Goal: Task Accomplishment & Management: Complete application form

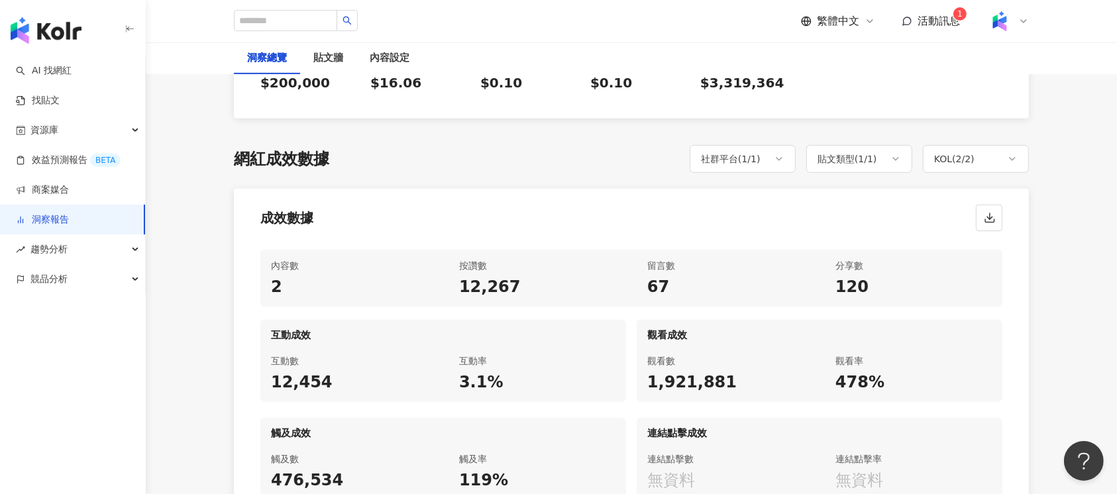
scroll to position [618, 0]
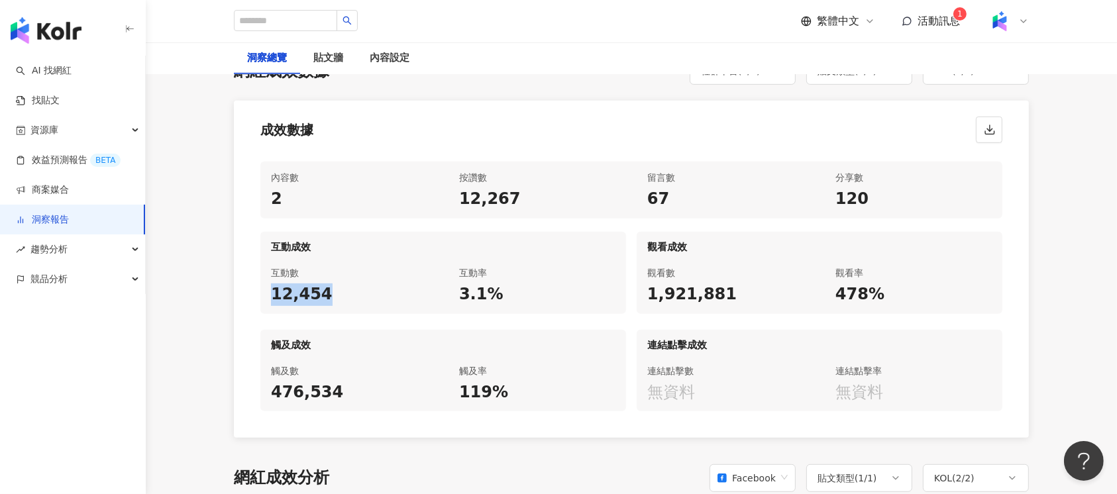
drag, startPoint x: 264, startPoint y: 294, endPoint x: 346, endPoint y: 307, distance: 82.6
click at [346, 307] on div "互動數 12,454" at bounding box center [349, 285] width 178 height 57
copy div "12,454"
drag, startPoint x: 447, startPoint y: 293, endPoint x: 498, endPoint y: 293, distance: 51.0
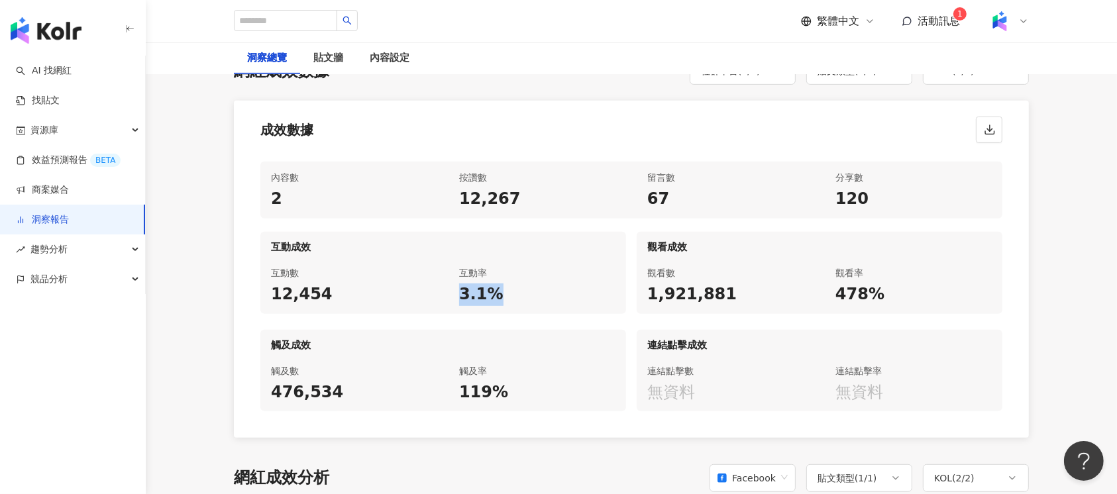
click at [498, 293] on div "互動數 12,454 互動率 3.1%" at bounding box center [443, 285] width 366 height 57
copy div "3.1%"
drag, startPoint x: 637, startPoint y: 292, endPoint x: 727, endPoint y: 294, distance: 90.8
click at [733, 292] on div "觀看數 1,921,881" at bounding box center [726, 285] width 178 height 57
copy div "1,921,881"
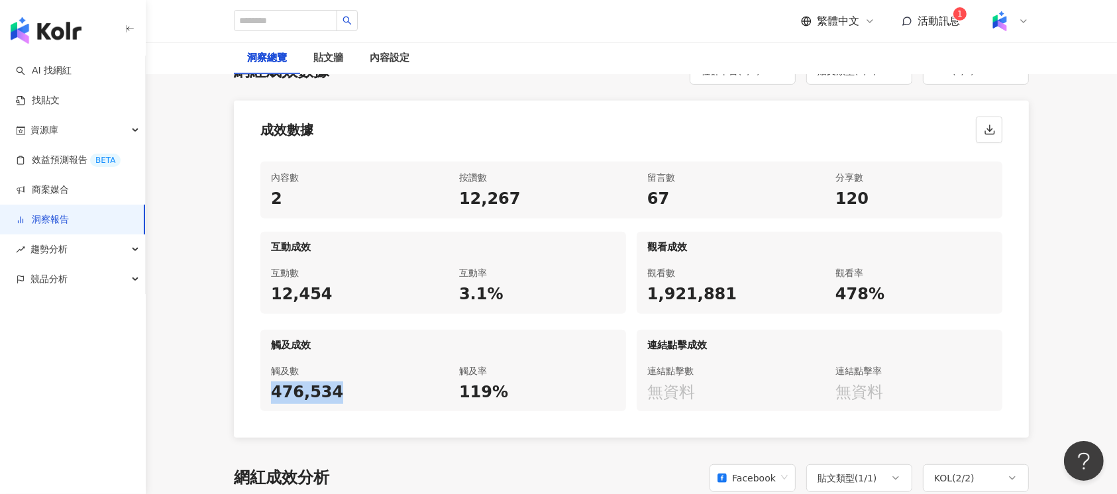
drag, startPoint x: 266, startPoint y: 388, endPoint x: 331, endPoint y: 392, distance: 65.0
click at [331, 392] on div "觸及數 476,534" at bounding box center [349, 383] width 178 height 57
copy div "476,534"
drag, startPoint x: 455, startPoint y: 389, endPoint x: 526, endPoint y: 391, distance: 70.9
click at [526, 391] on div "觸及率 119%" at bounding box center [537, 383] width 178 height 57
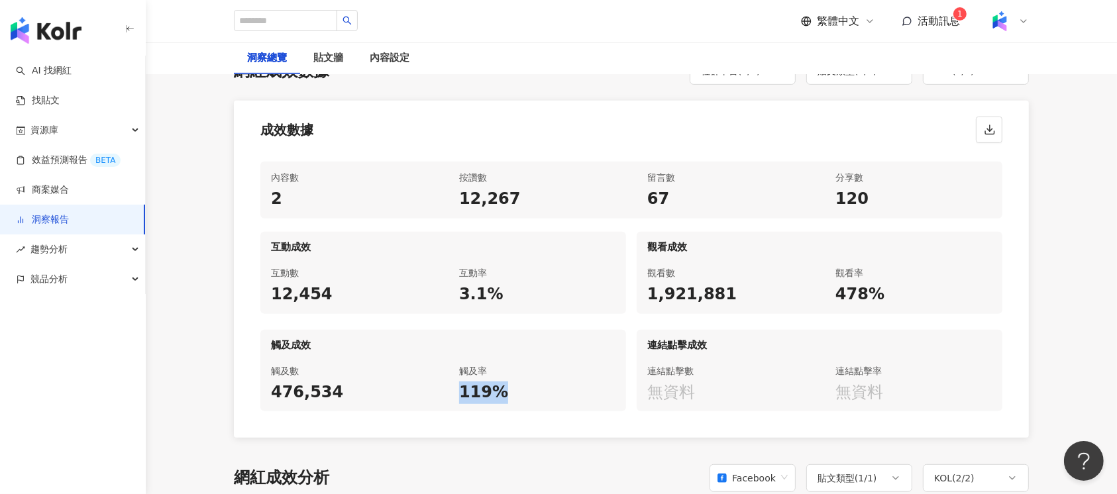
copy div "119%"
drag, startPoint x: 831, startPoint y: 286, endPoint x: 884, endPoint y: 299, distance: 54.6
click at [884, 299] on div "觀看率 478%" at bounding box center [914, 285] width 178 height 57
copy div "478%"
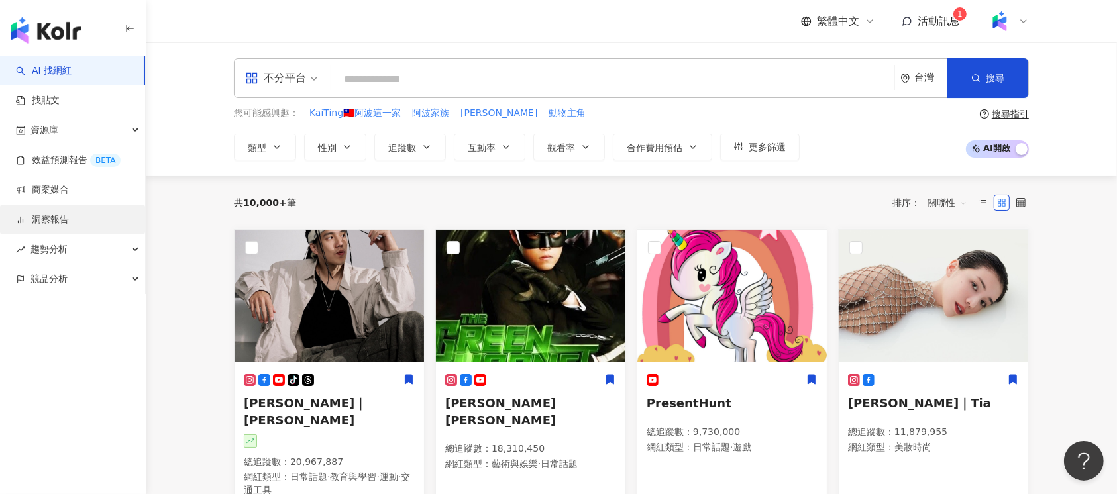
click at [69, 213] on link "洞察報告" at bounding box center [42, 219] width 53 height 13
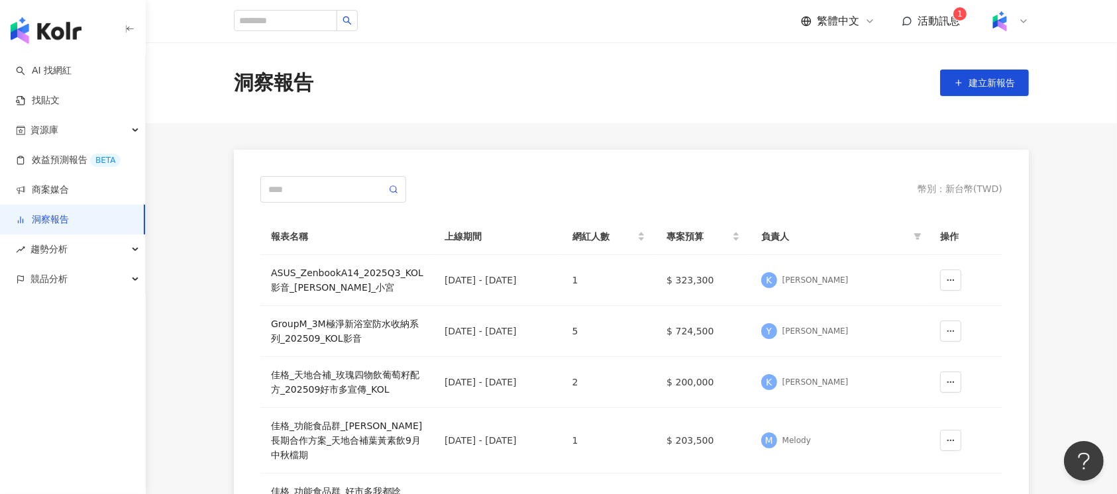
click at [1035, 83] on div "洞察報告 建立新報告" at bounding box center [631, 83] width 848 height 28
click at [990, 85] on span "建立新報告" at bounding box center [991, 83] width 46 height 11
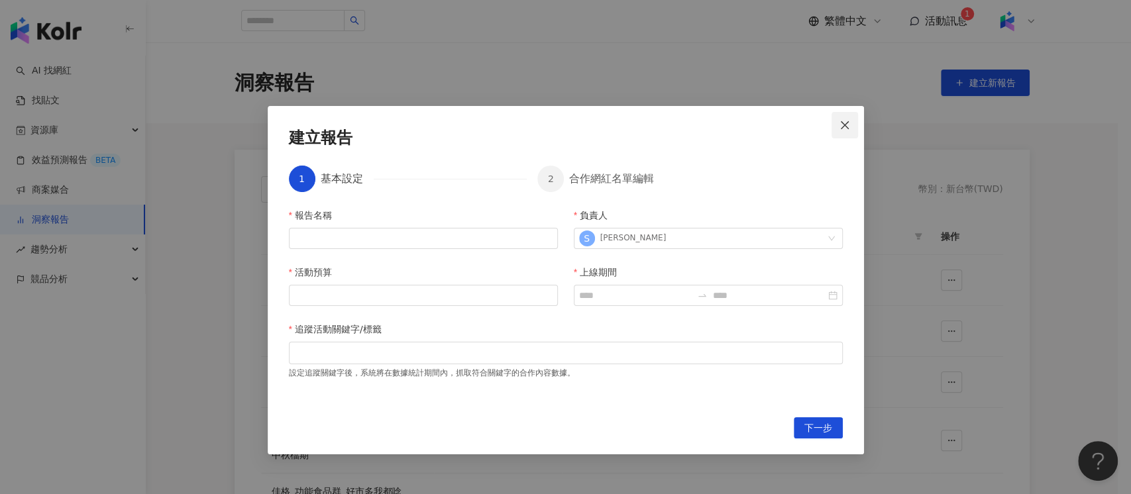
click at [843, 127] on icon "close" at bounding box center [844, 125] width 11 height 11
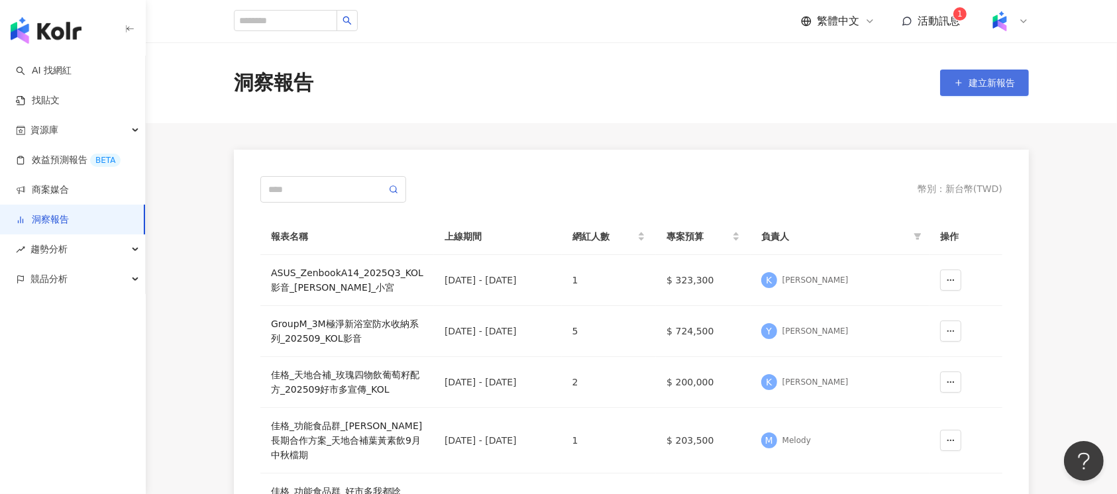
click at [984, 81] on span "建立新報告" at bounding box center [991, 83] width 46 height 11
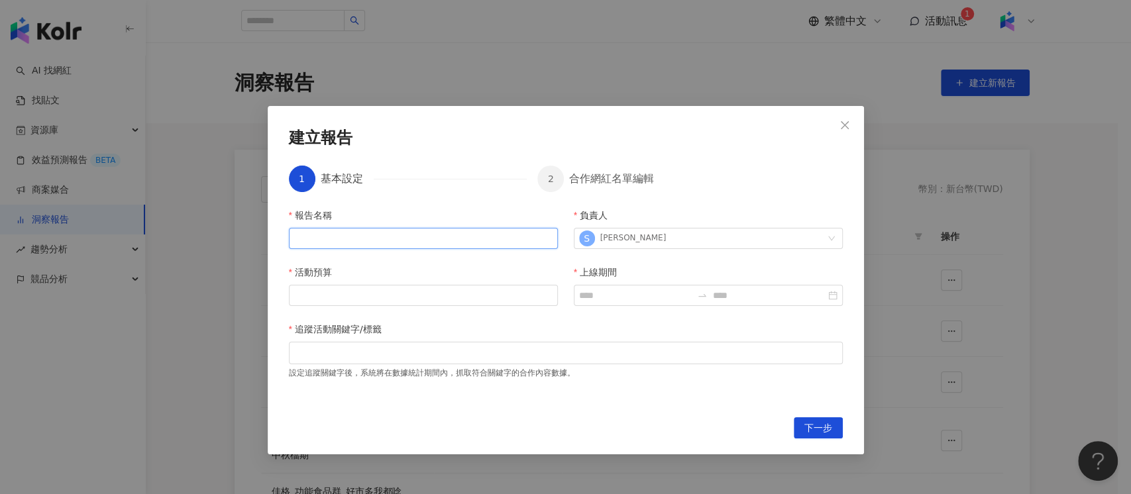
click at [445, 244] on input "報告名稱" at bounding box center [423, 238] width 269 height 21
paste input "**********"
type input "**********"
click at [687, 250] on div "**********" at bounding box center [566, 304] width 554 height 193
click at [688, 243] on div "S Sharon Pan" at bounding box center [701, 239] width 244 height 20
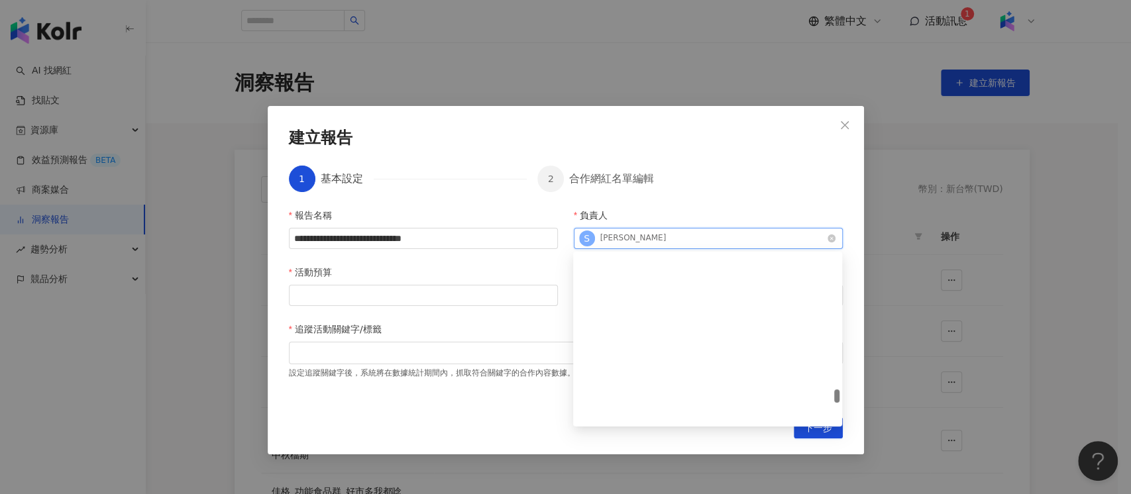
scroll to position [2871, 0]
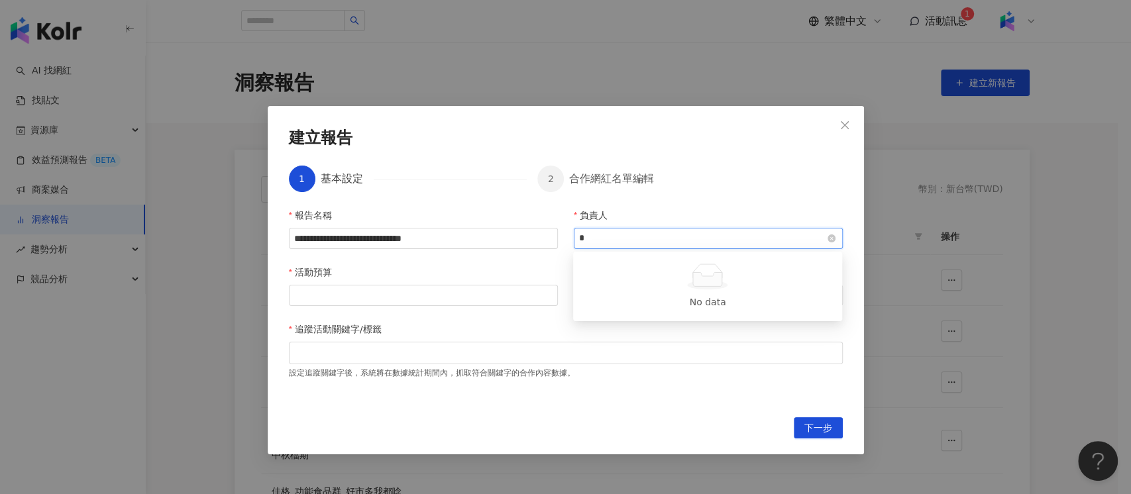
type input "*"
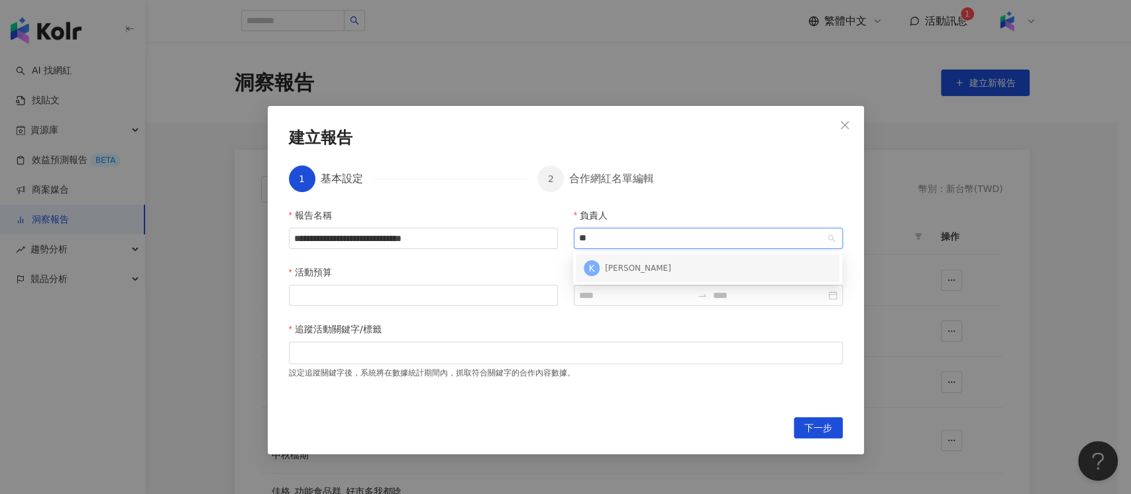
scroll to position [0, 0]
type input "***"
click at [673, 260] on div "K Kin Kuan" at bounding box center [708, 268] width 248 height 20
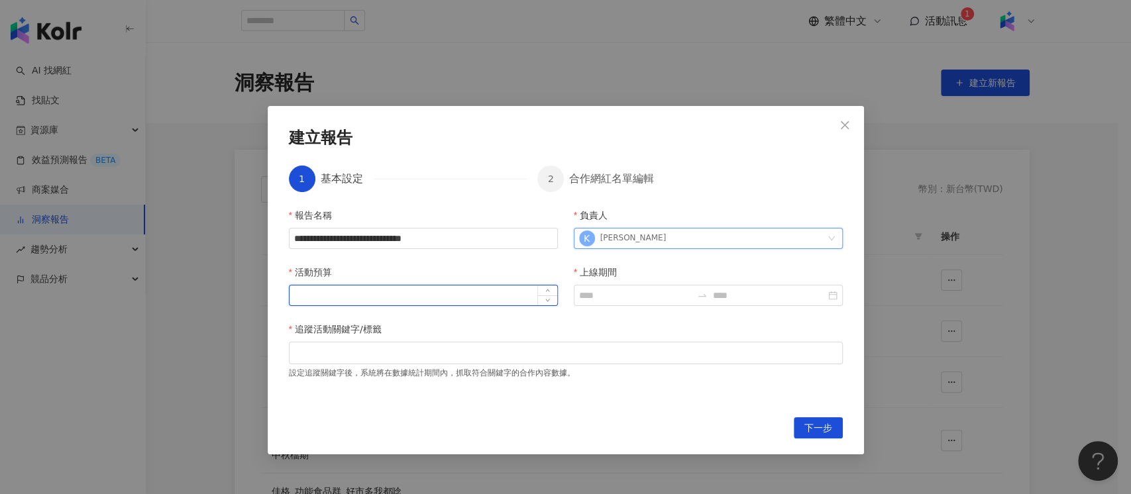
click at [349, 289] on input "活動預算" at bounding box center [423, 296] width 268 height 20
type input "*****"
click at [612, 287] on div at bounding box center [708, 295] width 269 height 21
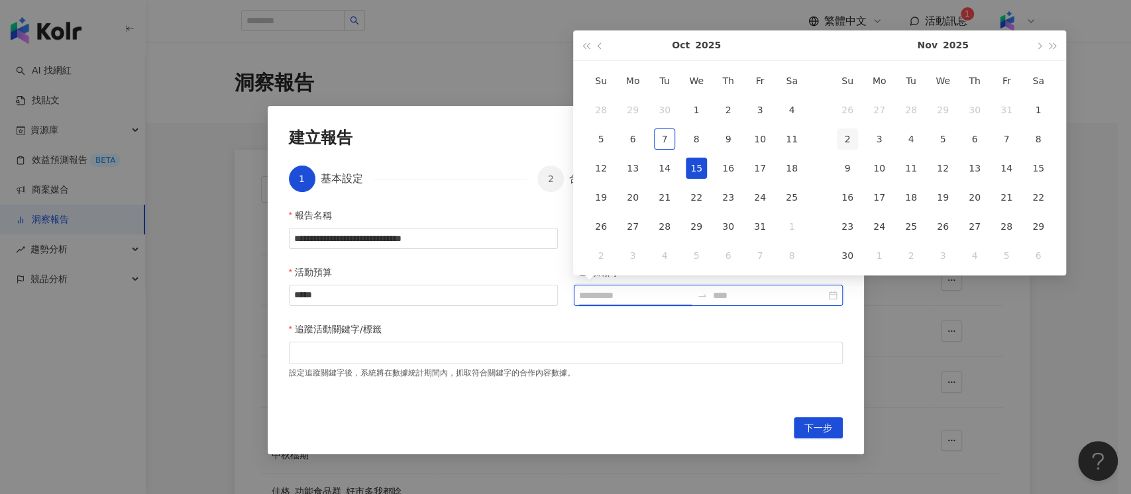
type input "**********"
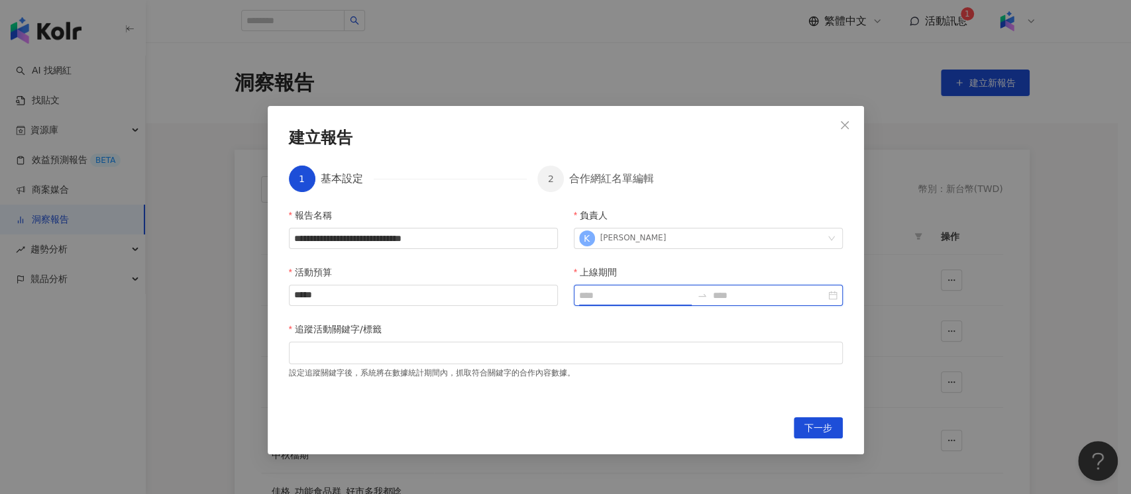
click at [633, 294] on input "上線期間" at bounding box center [635, 295] width 113 height 15
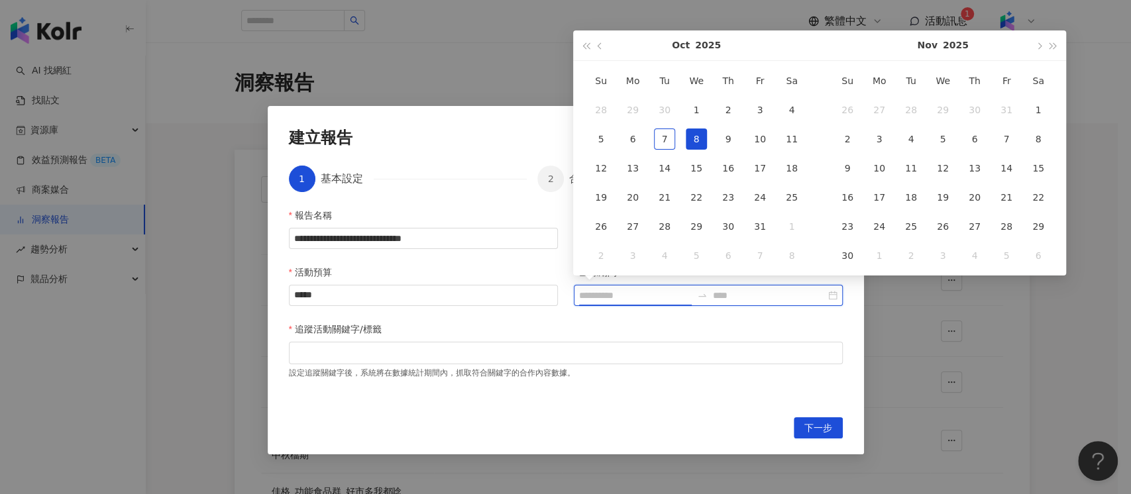
type input "**********"
click at [604, 45] on button "button" at bounding box center [600, 45] width 15 height 30
type input "**********"
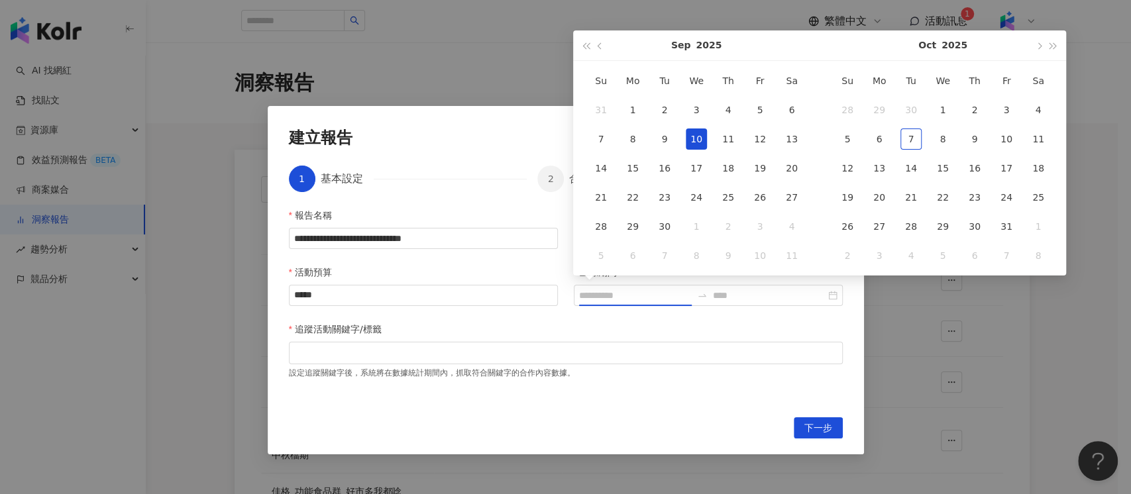
click at [694, 142] on div "10" at bounding box center [696, 139] width 21 height 21
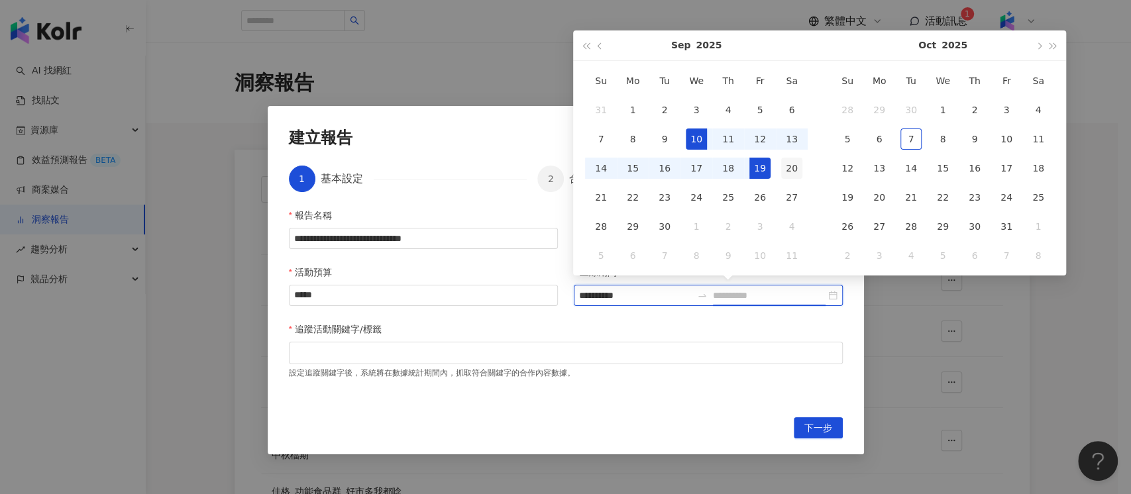
type input "**********"
click at [795, 167] on div "20" at bounding box center [791, 168] width 21 height 21
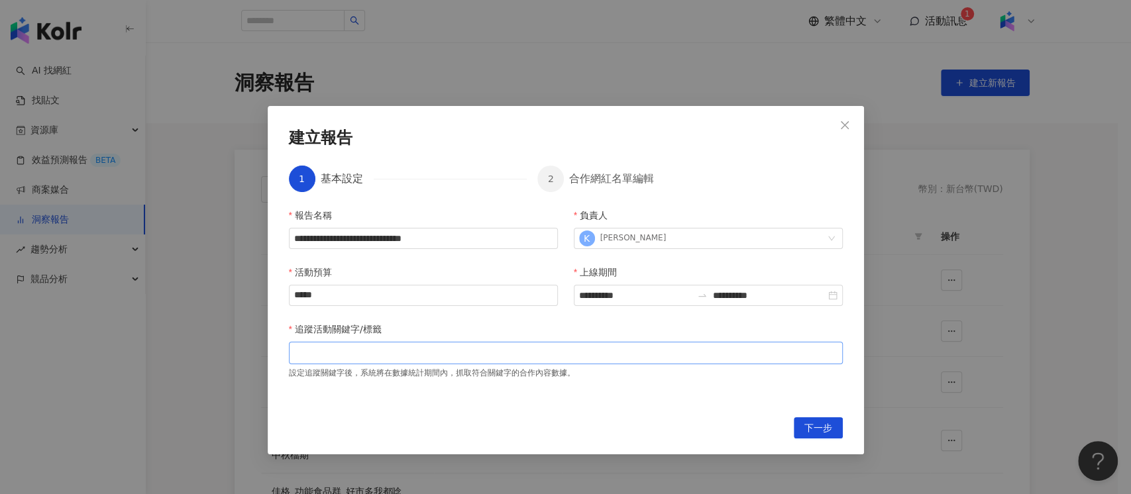
click at [389, 352] on div at bounding box center [565, 353] width 549 height 10
paste input "search"
click at [554, 401] on div "**********" at bounding box center [566, 304] width 554 height 193
click at [415, 354] on icon "close" at bounding box center [417, 352] width 5 height 5
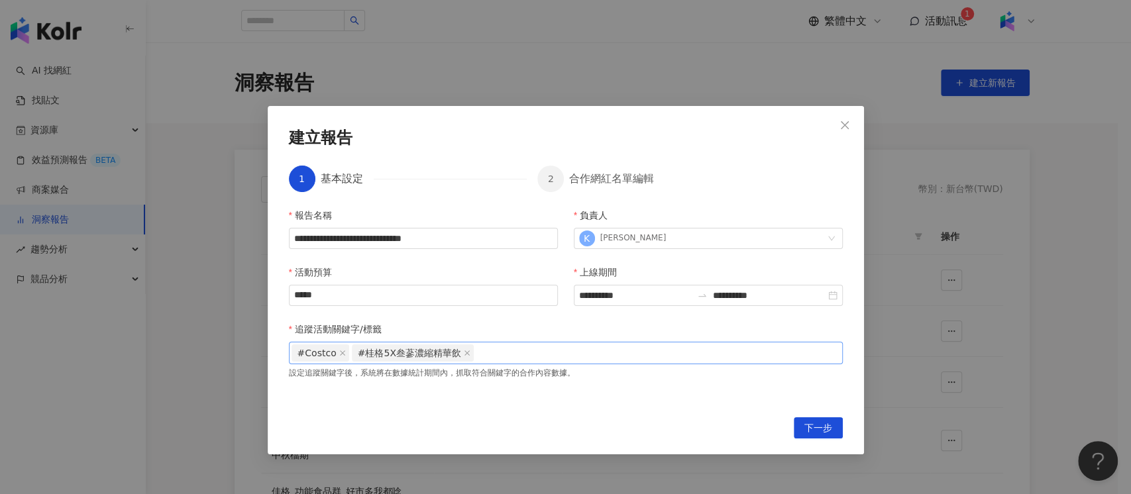
click at [671, 358] on div "#Costco #桂格5X叁蔘濃縮精華飲" at bounding box center [565, 353] width 549 height 20
click at [821, 426] on span "下一步" at bounding box center [818, 428] width 28 height 21
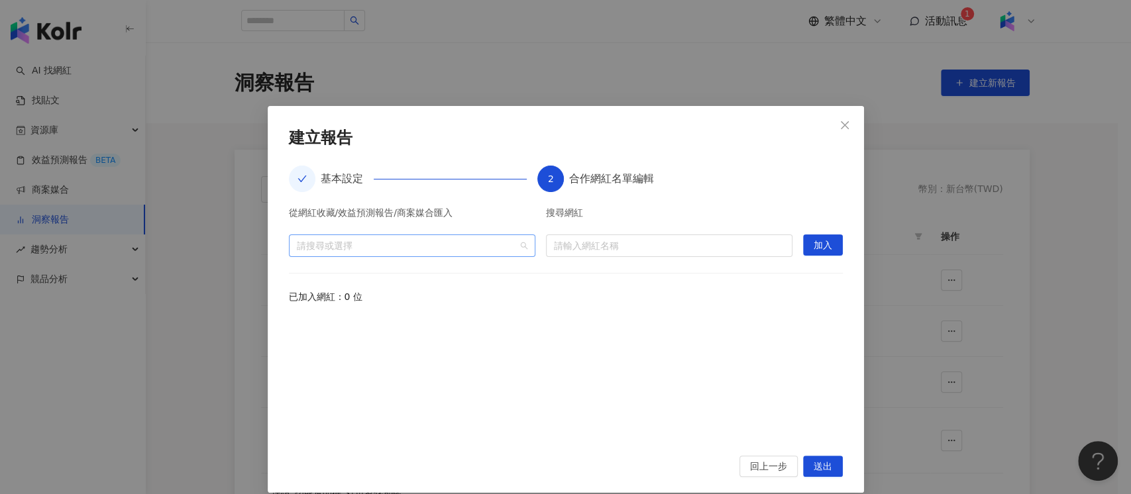
click at [382, 250] on div at bounding box center [404, 245] width 227 height 10
type input "*"
type input "***"
click at [339, 249] on div at bounding box center [404, 245] width 227 height 10
click at [299, 276] on span at bounding box center [294, 274] width 21 height 21
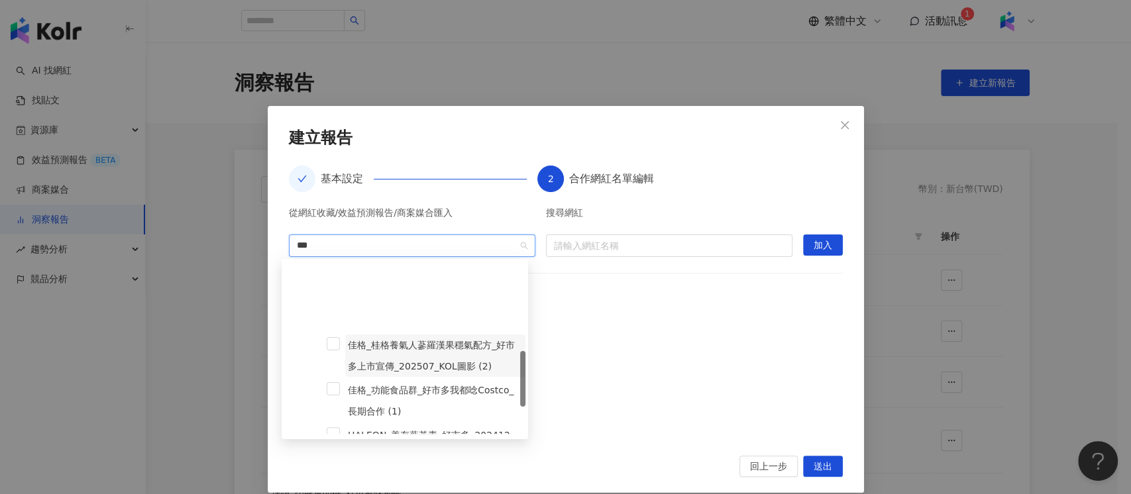
scroll to position [265, 0]
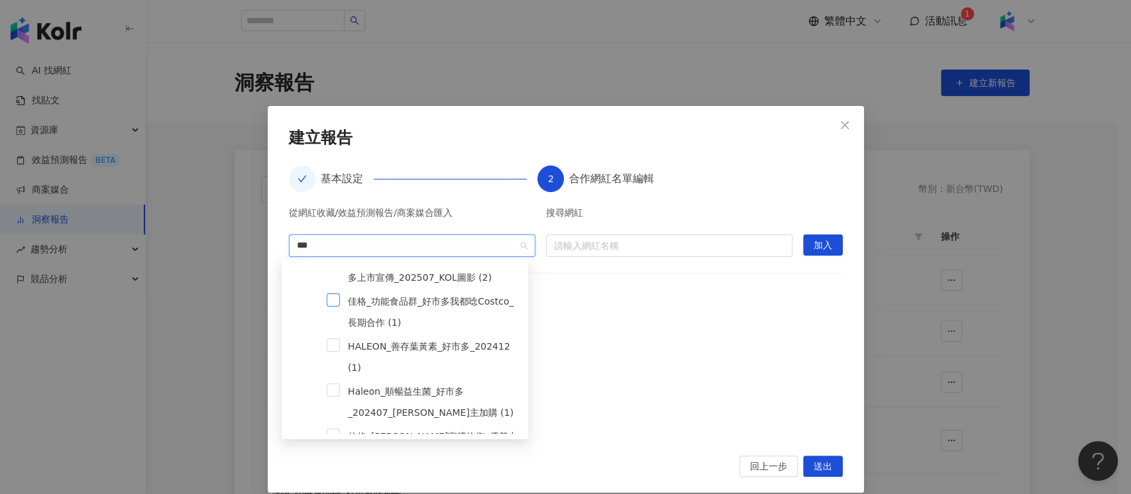
click at [331, 300] on span at bounding box center [333, 299] width 13 height 13
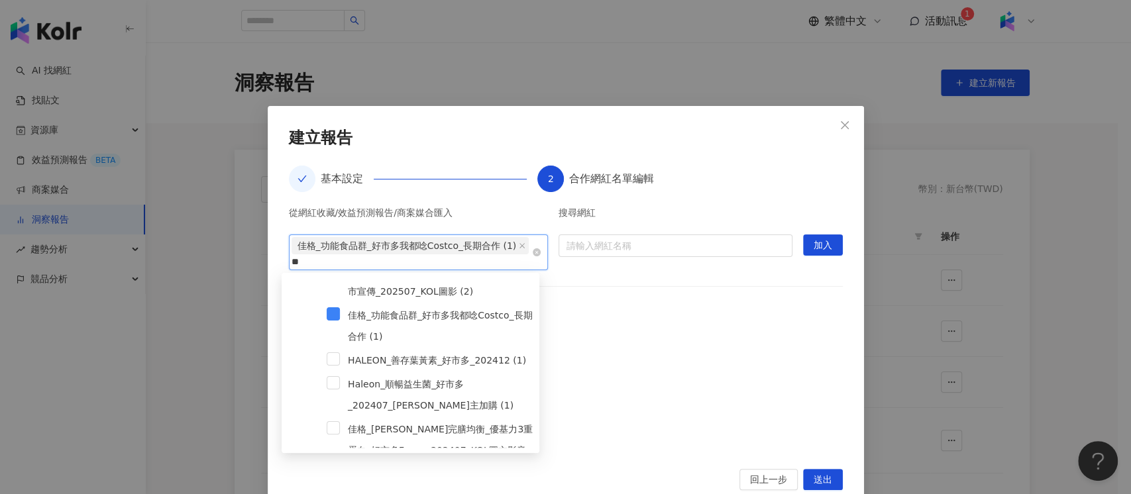
type input "*"
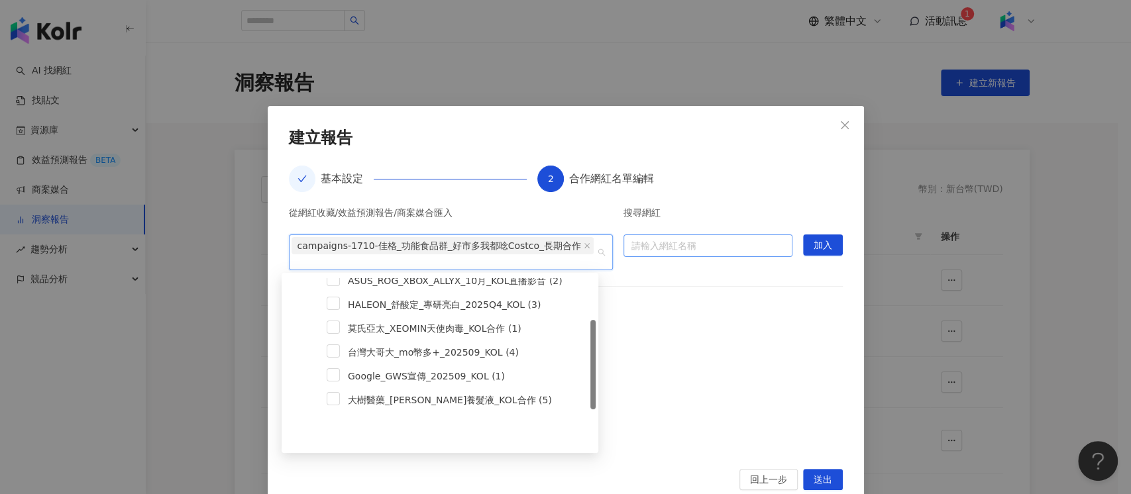
scroll to position [78, 0]
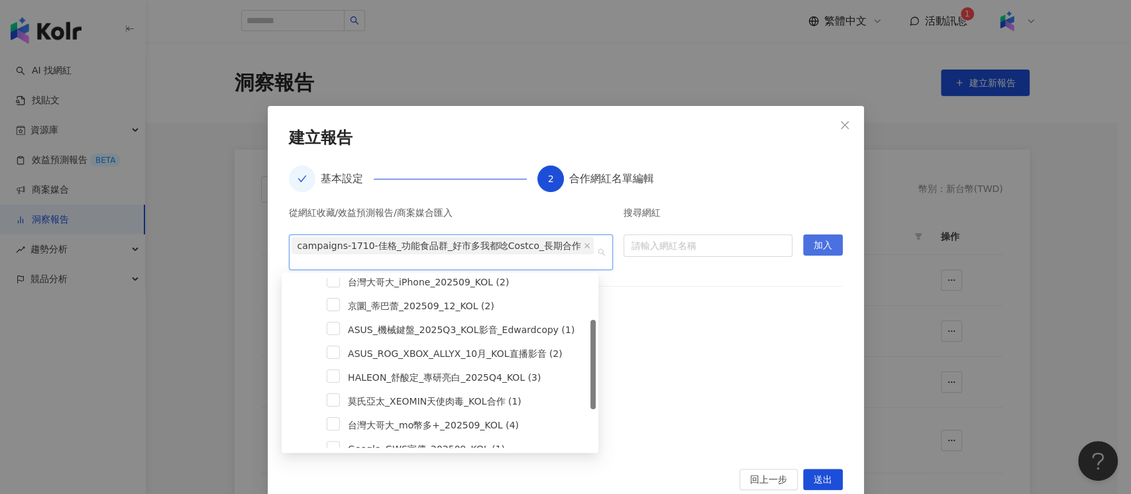
click at [816, 246] on span "加入" at bounding box center [822, 245] width 19 height 21
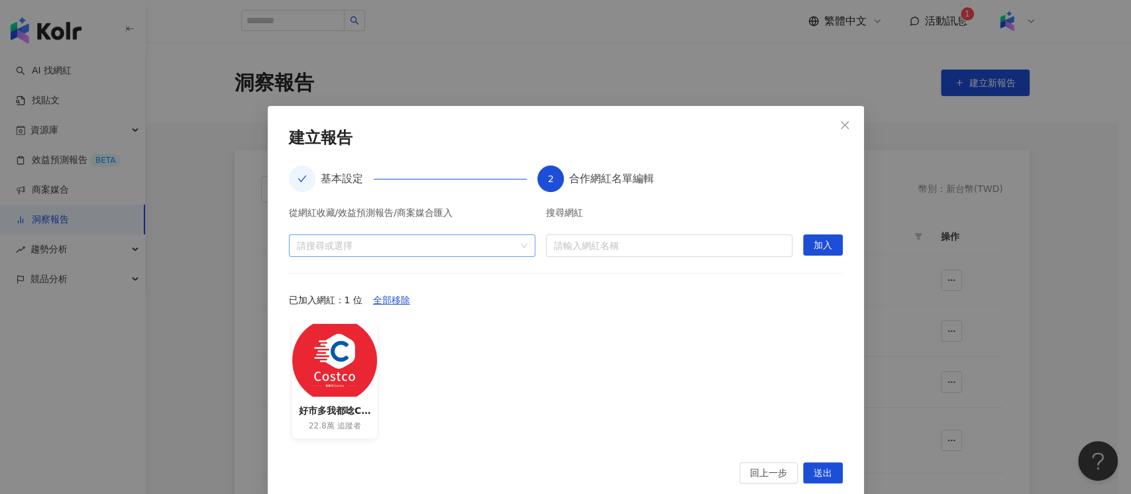
click at [460, 246] on div at bounding box center [404, 244] width 227 height 13
type input "***"
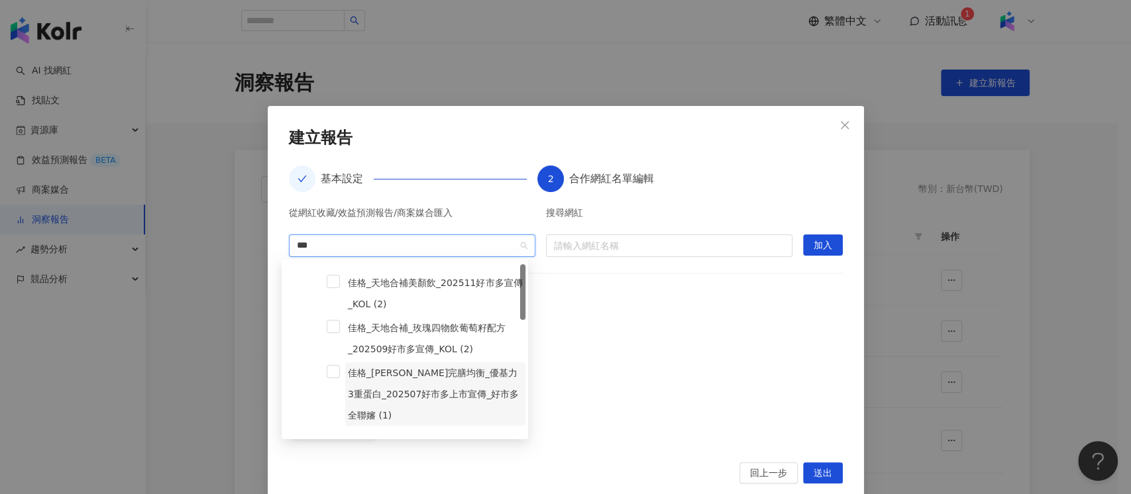
scroll to position [0, 0]
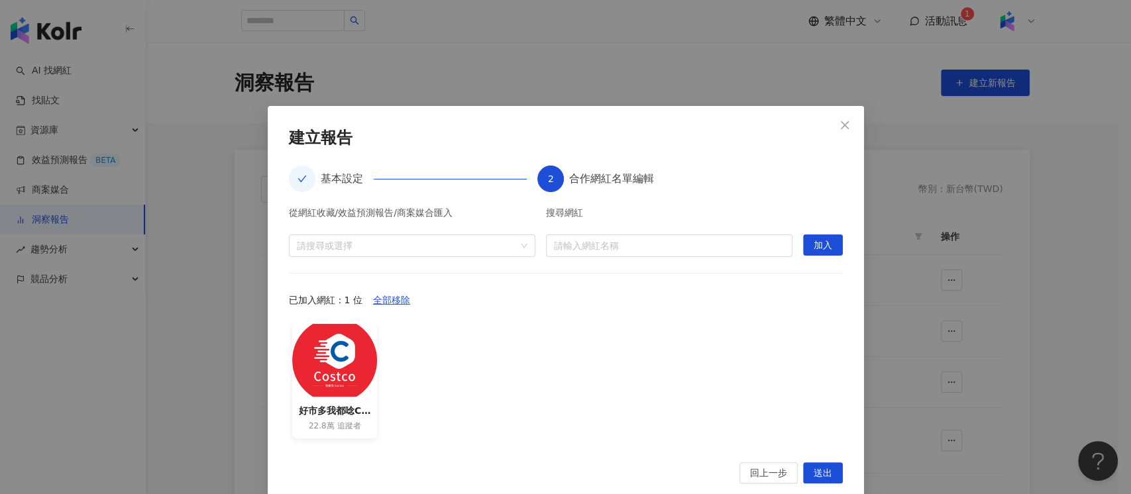
click at [615, 283] on div "從網紅收藏/效益預測報告/商案媒合匯入 請搜尋或選擇 搜尋網紅 請輸入網紅名稱 加入 已加入網紅：1 位 全部移除 好市多我都唸Costco 22.8萬 追蹤者" at bounding box center [566, 327] width 554 height 238
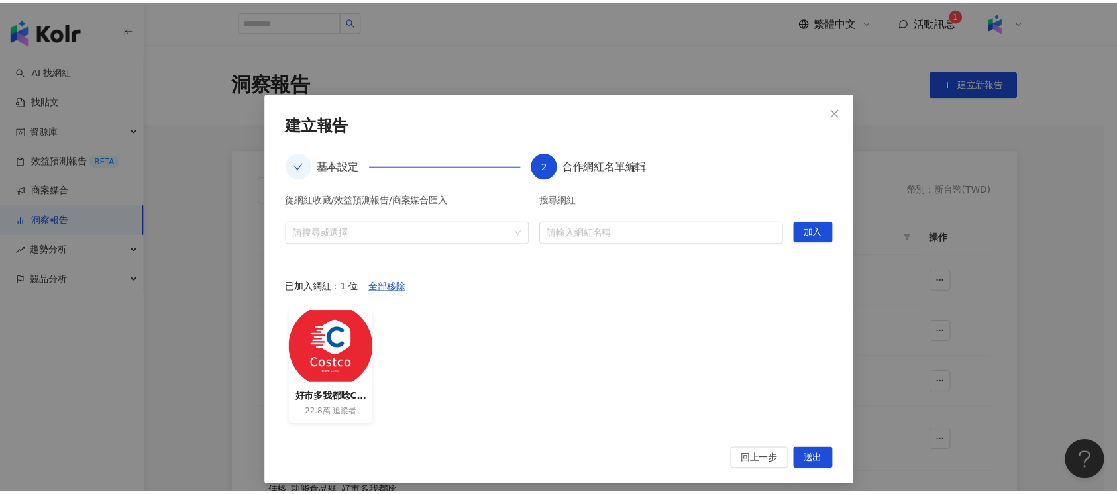
scroll to position [21, 0]
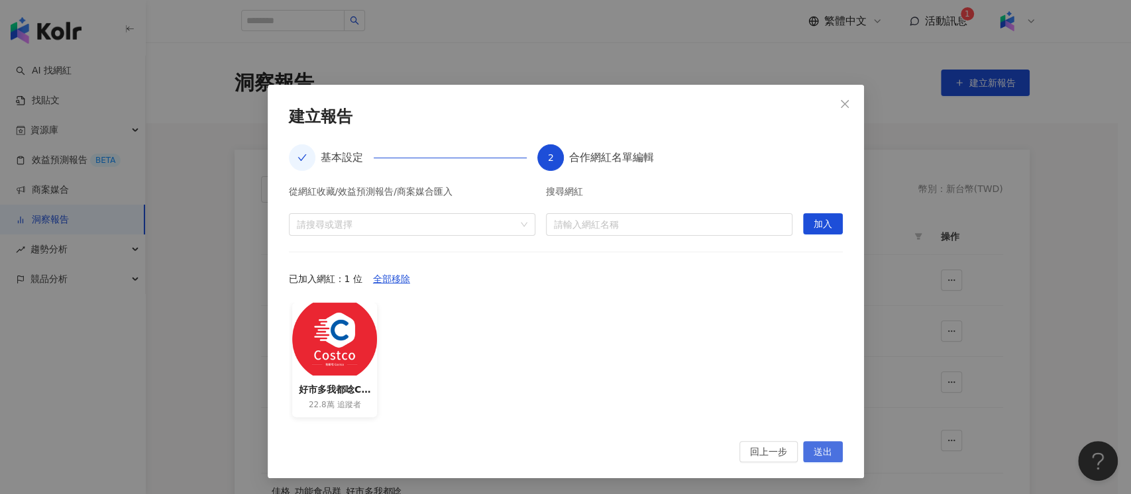
click at [822, 456] on span "送出" at bounding box center [822, 452] width 19 height 21
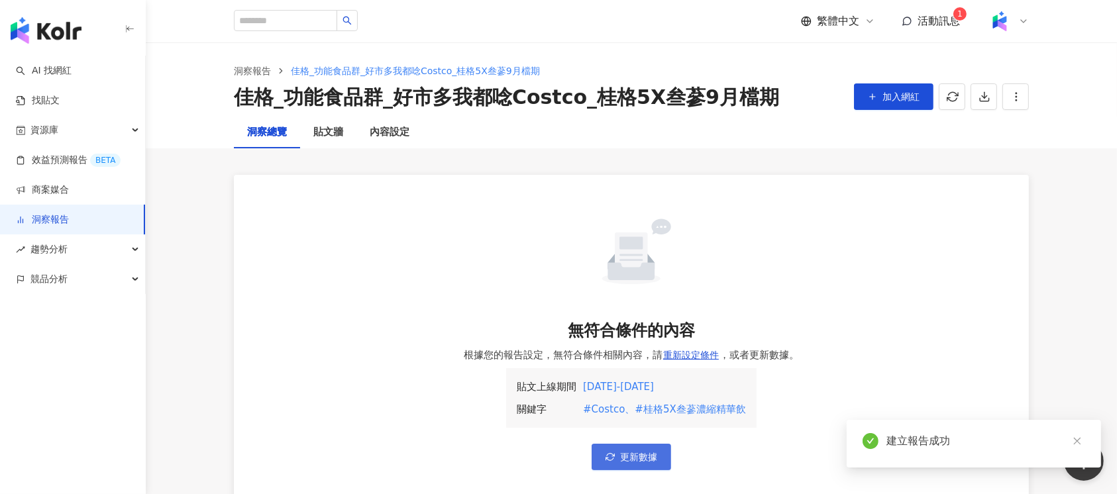
click at [660, 455] on button "更新數據" at bounding box center [631, 457] width 79 height 26
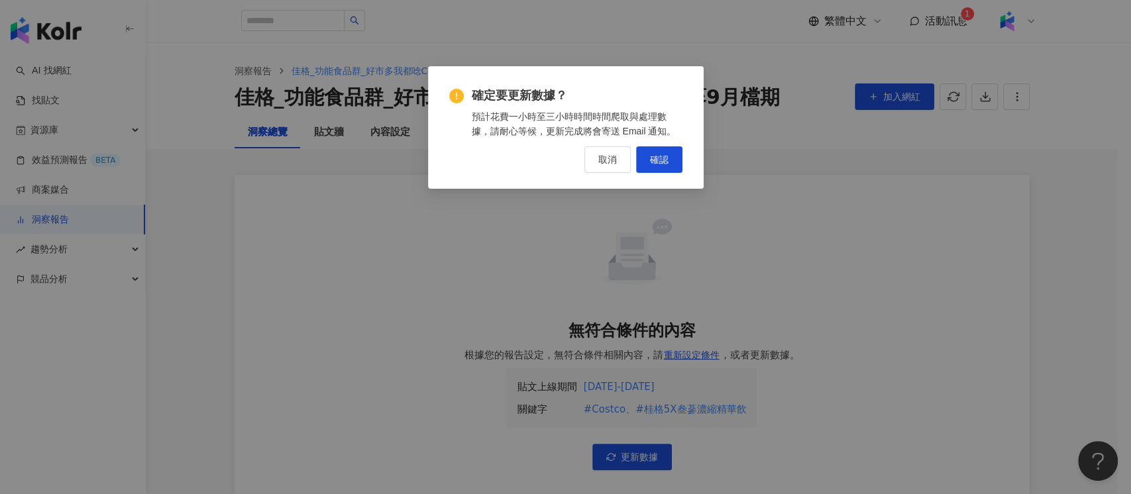
drag, startPoint x: 600, startPoint y: 161, endPoint x: 588, endPoint y: 161, distance: 11.3
click at [600, 160] on span "取消" at bounding box center [607, 159] width 19 height 11
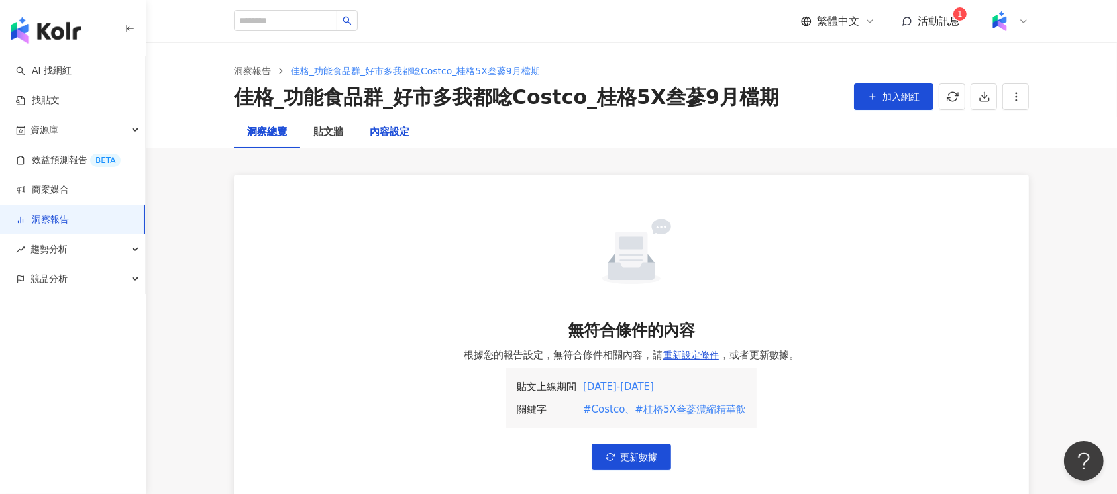
click at [383, 136] on div "內容設定" at bounding box center [390, 133] width 40 height 16
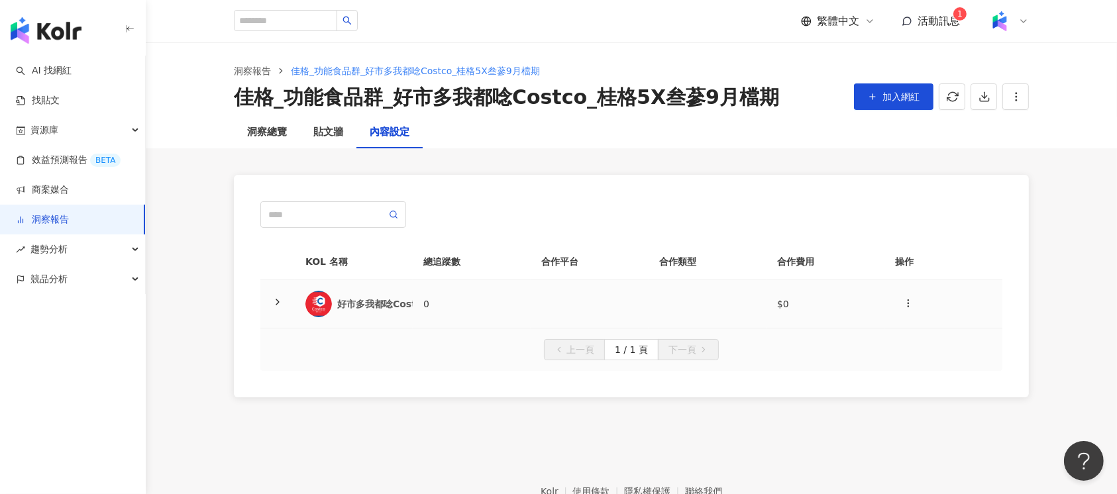
click at [519, 287] on td "0" at bounding box center [472, 304] width 118 height 48
click at [274, 127] on div "洞察總覽" at bounding box center [267, 133] width 40 height 16
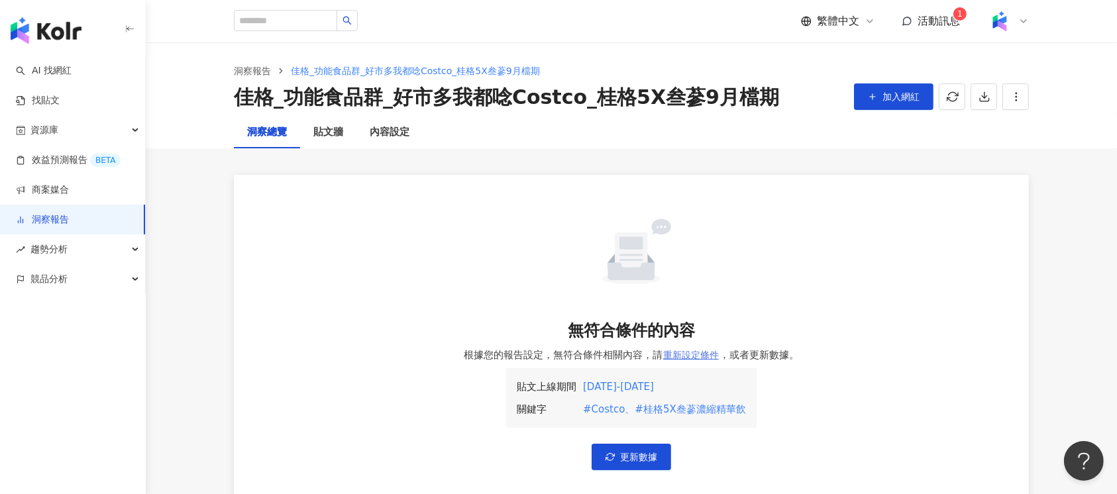
click at [692, 354] on span "重新設定條件" at bounding box center [691, 355] width 56 height 11
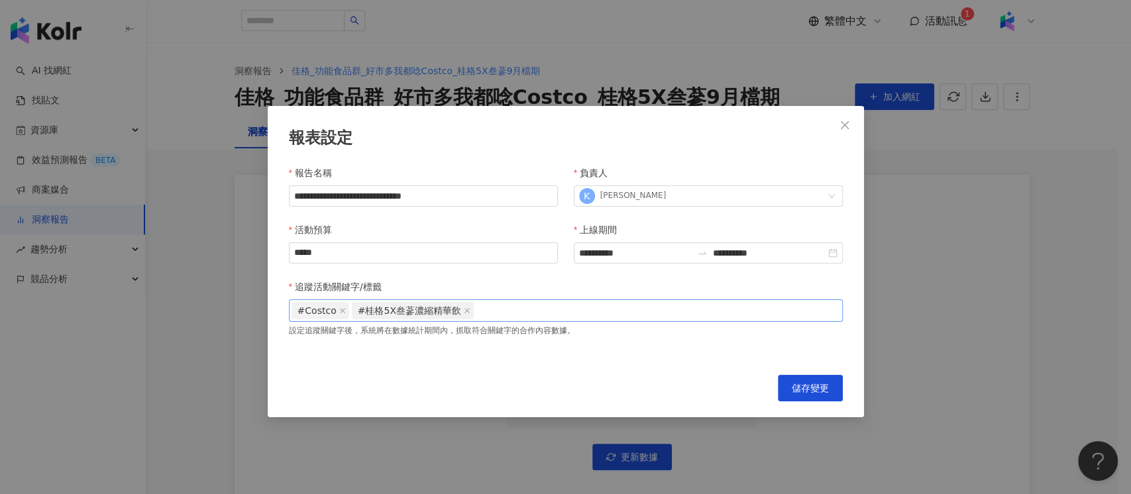
click at [555, 311] on div "#Costco #桂格5X叁蔘濃縮精華飲" at bounding box center [565, 311] width 549 height 20
paste input "search"
click at [800, 384] on span "儲存變更" at bounding box center [810, 388] width 37 height 11
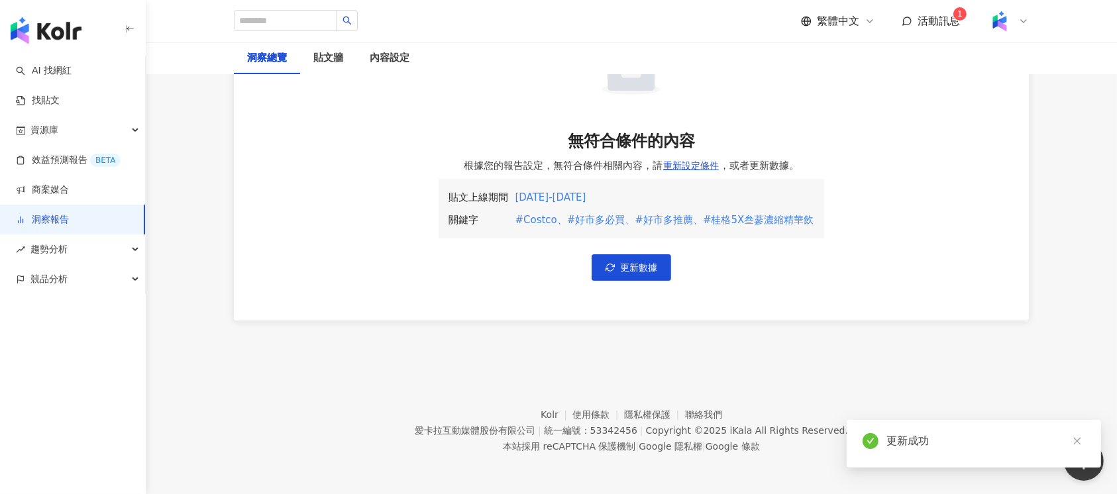
scroll to position [13, 0]
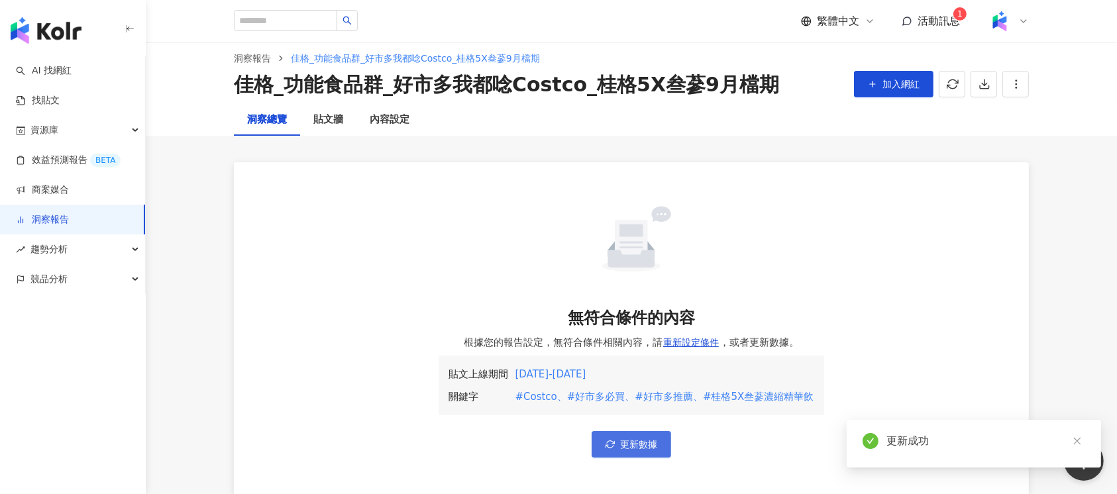
click at [651, 445] on span "更新數據" at bounding box center [638, 444] width 37 height 11
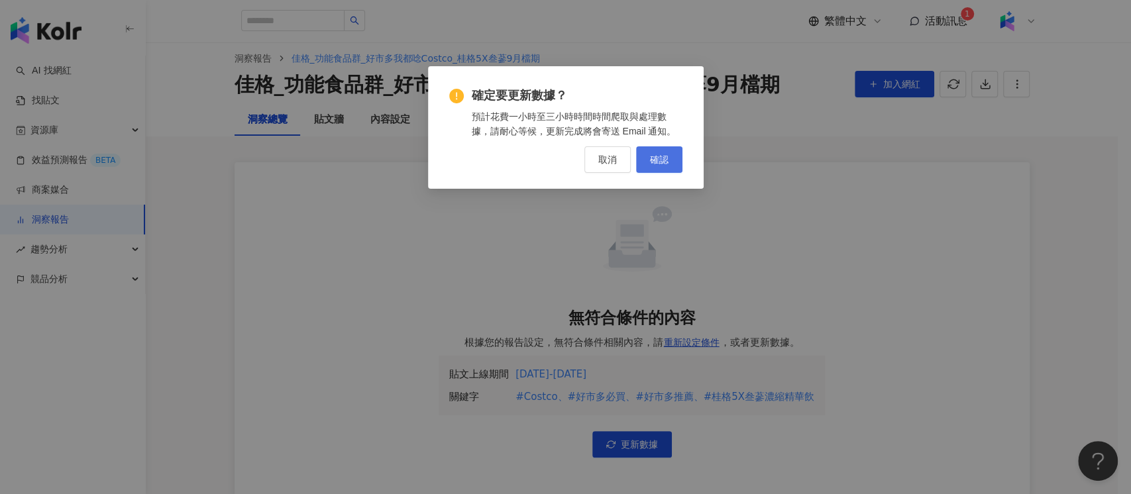
click at [660, 162] on span "確認" at bounding box center [659, 159] width 19 height 11
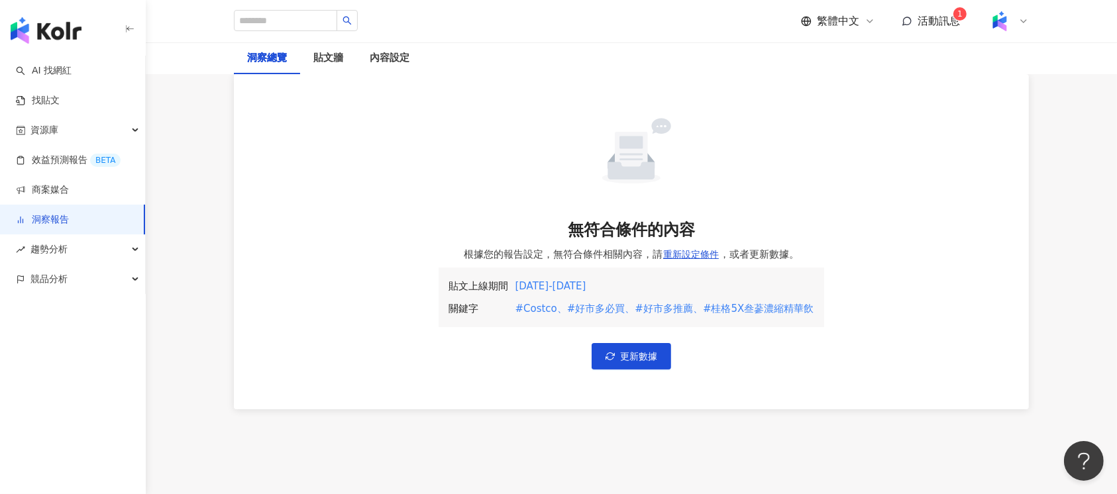
scroll to position [0, 0]
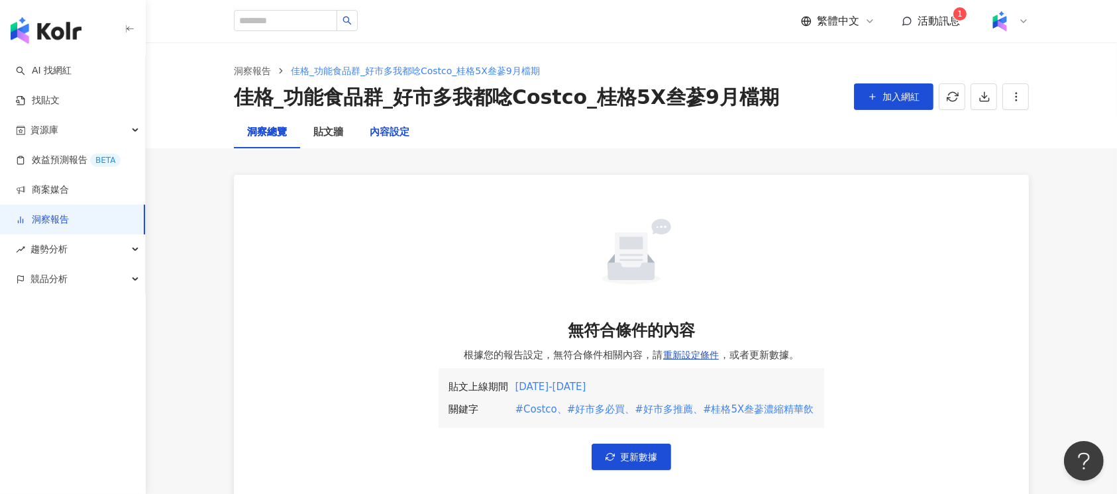
click at [395, 131] on div "內容設定" at bounding box center [390, 133] width 40 height 16
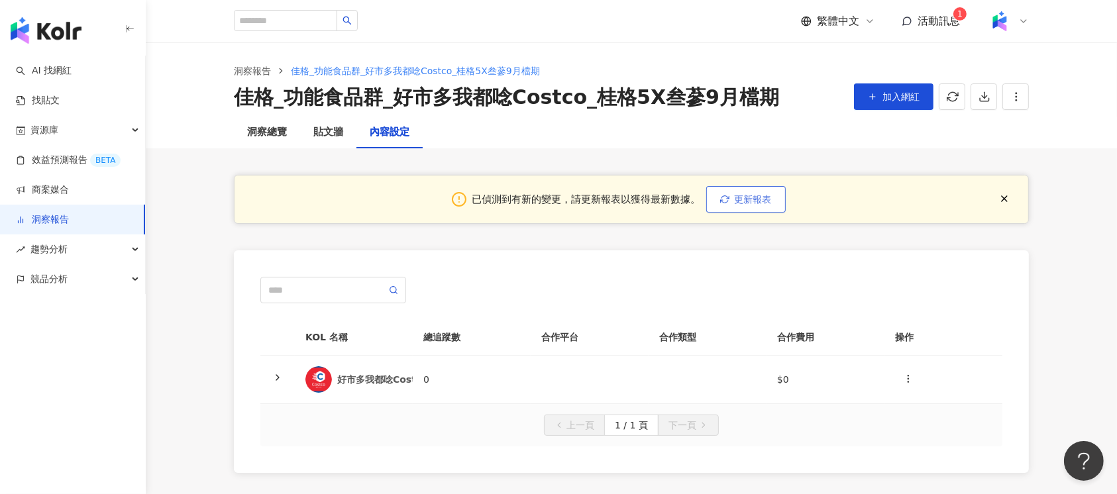
click at [764, 194] on span "更新報表" at bounding box center [753, 199] width 37 height 11
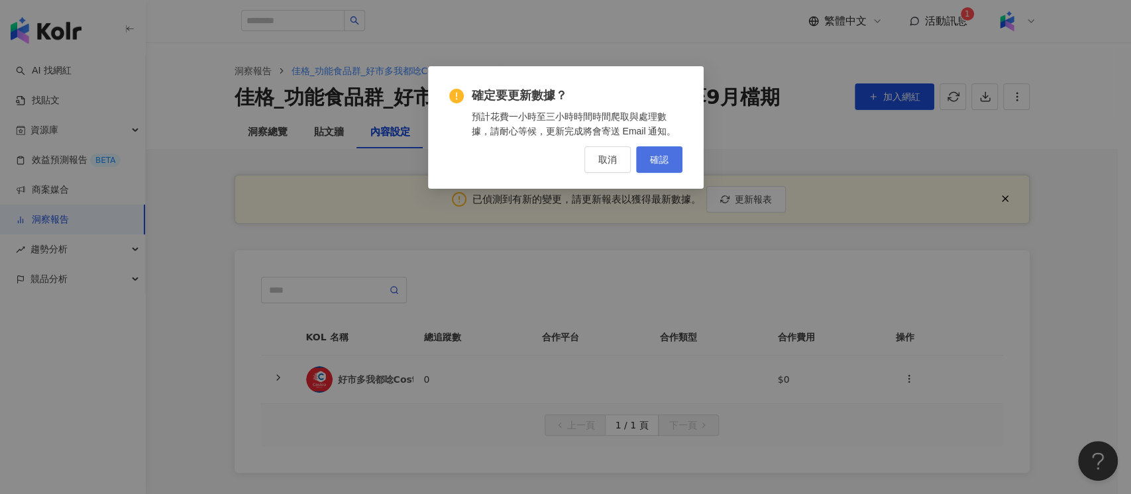
click at [653, 158] on span "確認" at bounding box center [659, 159] width 19 height 11
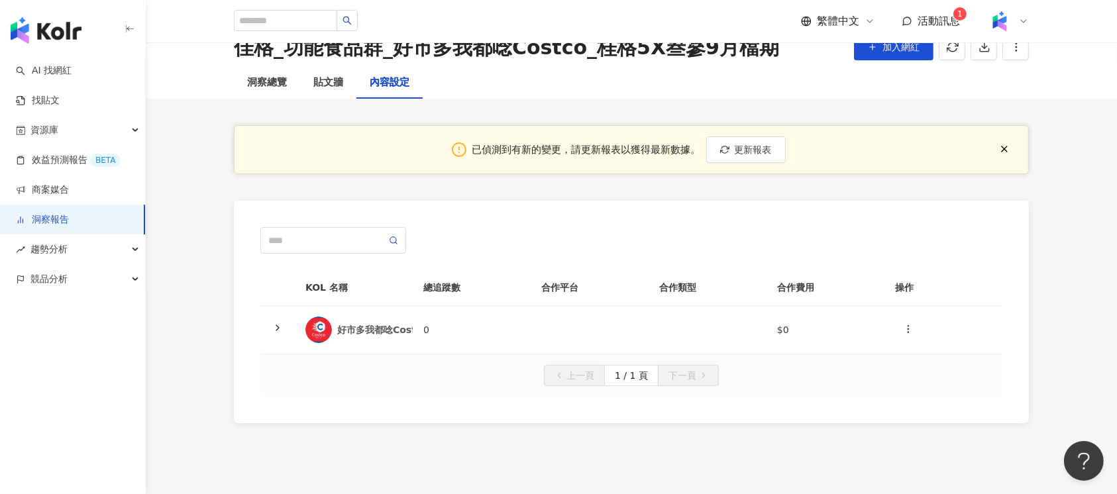
scroll to position [88, 0]
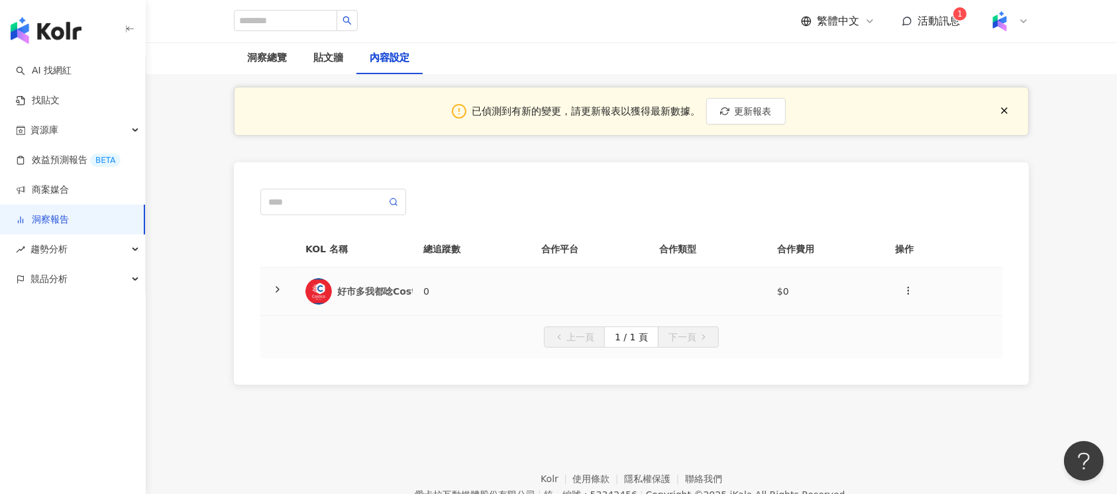
click at [418, 301] on td "0" at bounding box center [472, 292] width 118 height 48
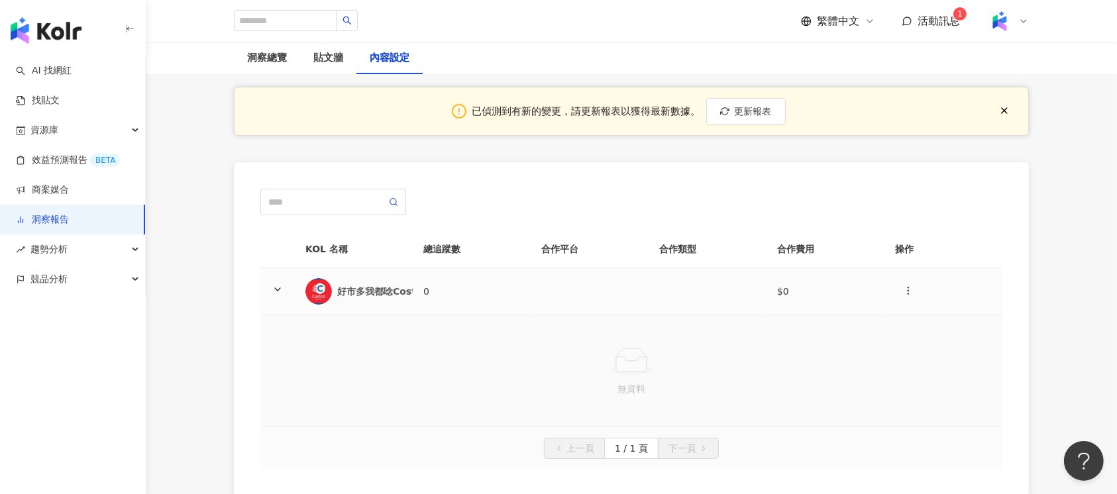
click at [418, 294] on td "0" at bounding box center [472, 292] width 118 height 48
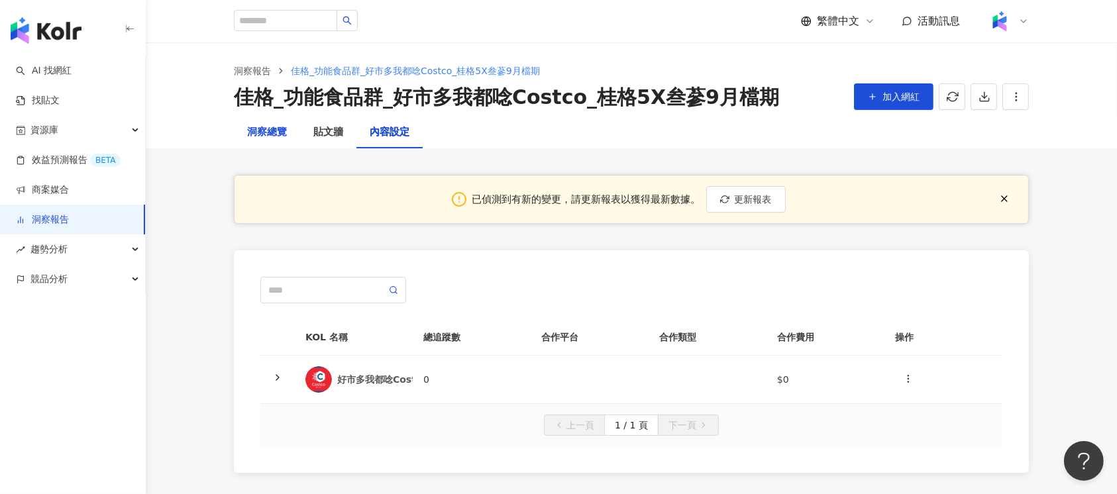
click at [256, 129] on div "洞察總覽" at bounding box center [267, 133] width 40 height 16
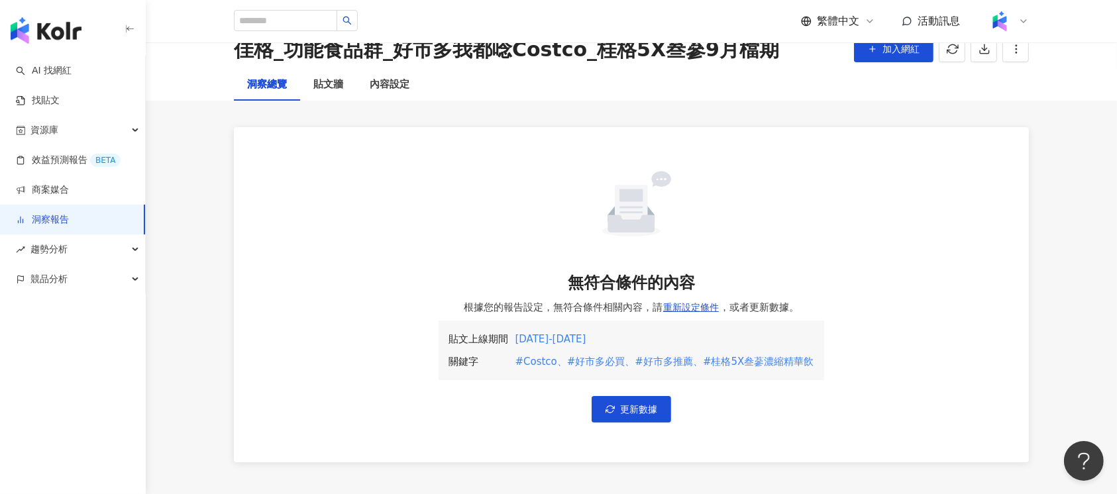
scroll to position [176, 0]
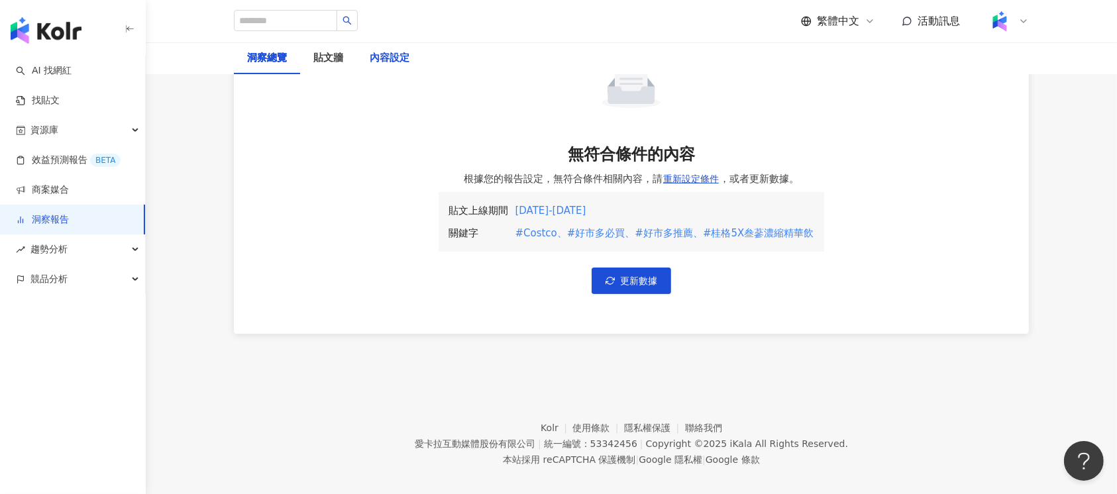
click at [406, 51] on div "內容設定" at bounding box center [390, 58] width 40 height 16
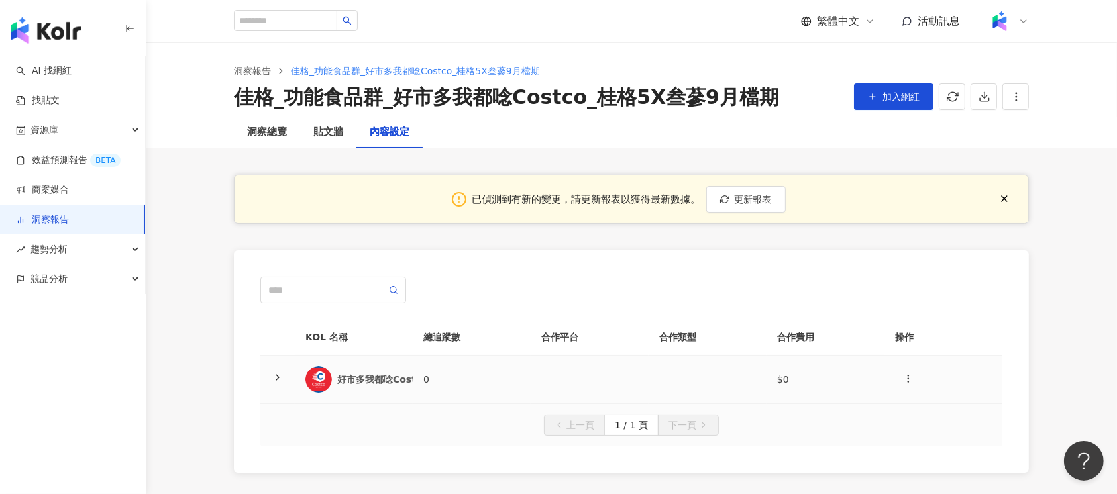
click at [480, 376] on td "0" at bounding box center [472, 380] width 118 height 48
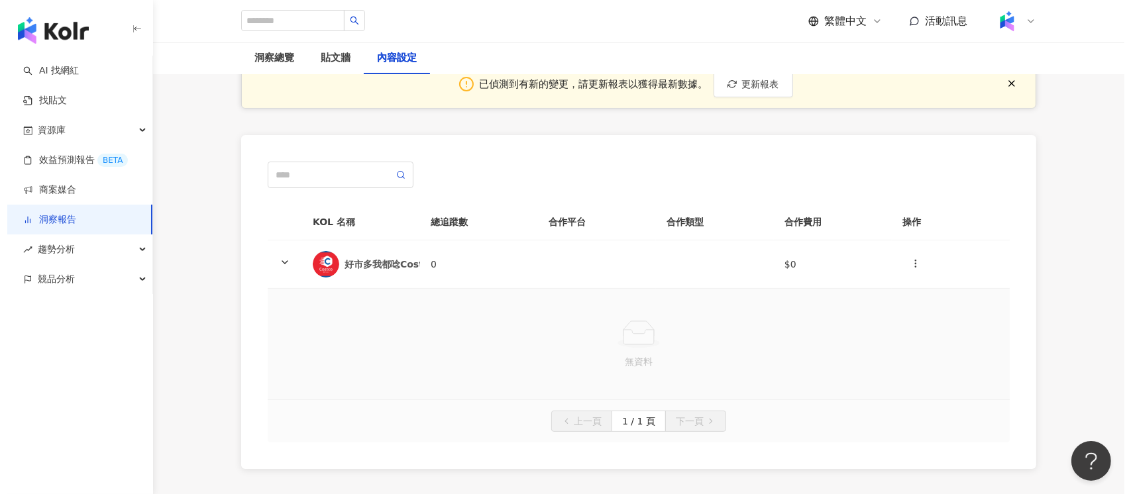
scroll to position [88, 0]
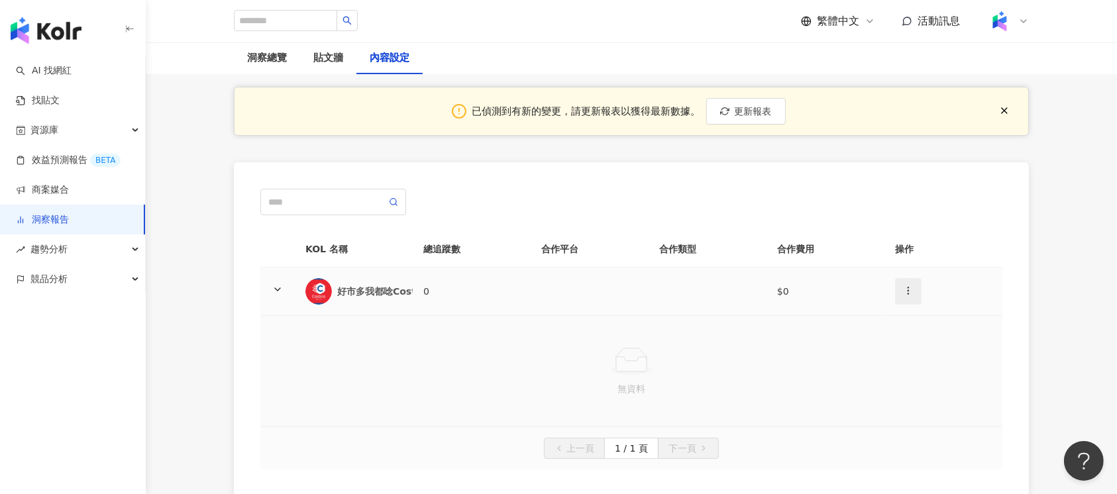
click at [906, 286] on icon "button" at bounding box center [908, 291] width 11 height 11
click at [937, 320] on div "新增內容" at bounding box center [932, 322] width 52 height 15
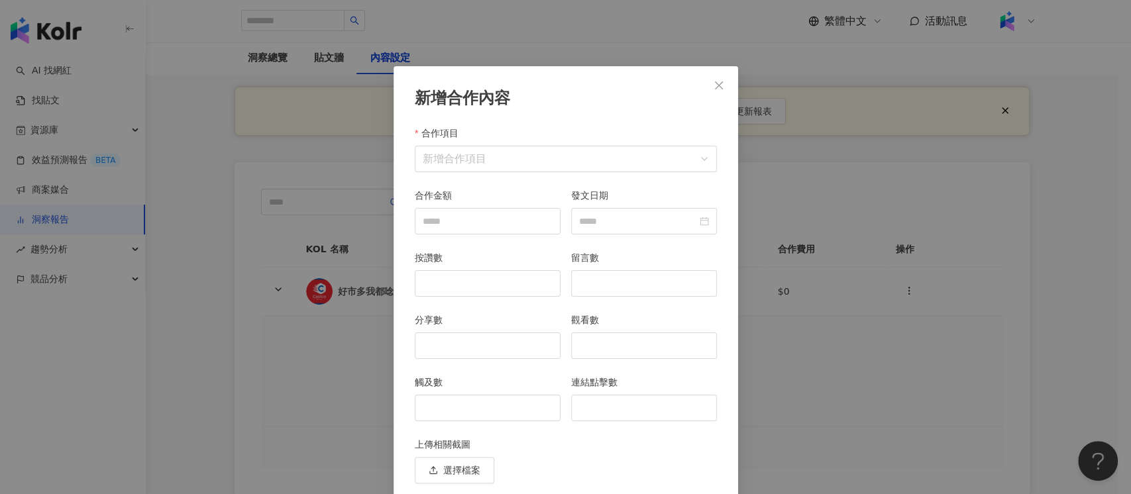
scroll to position [47, 0]
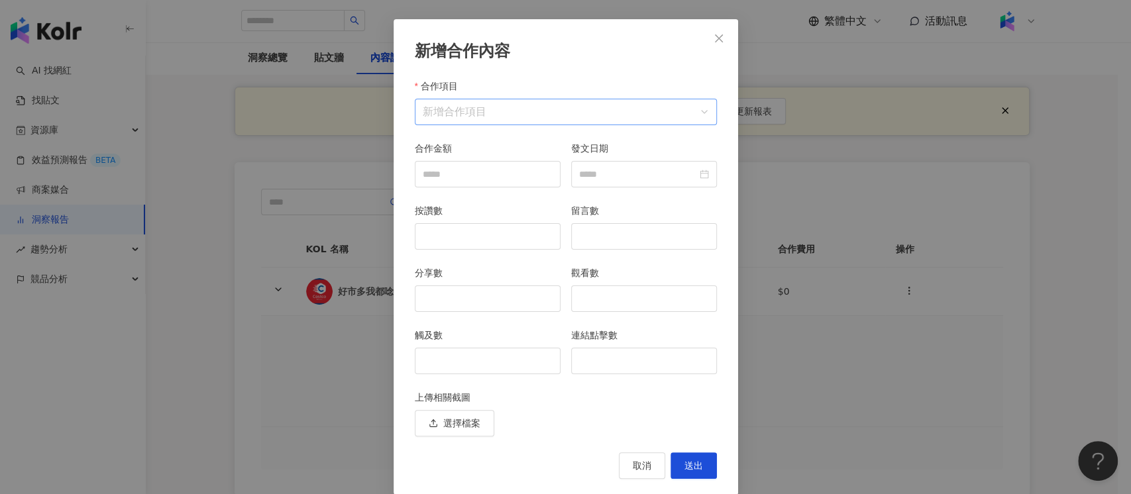
click at [522, 107] on input "合作項目" at bounding box center [566, 111] width 286 height 25
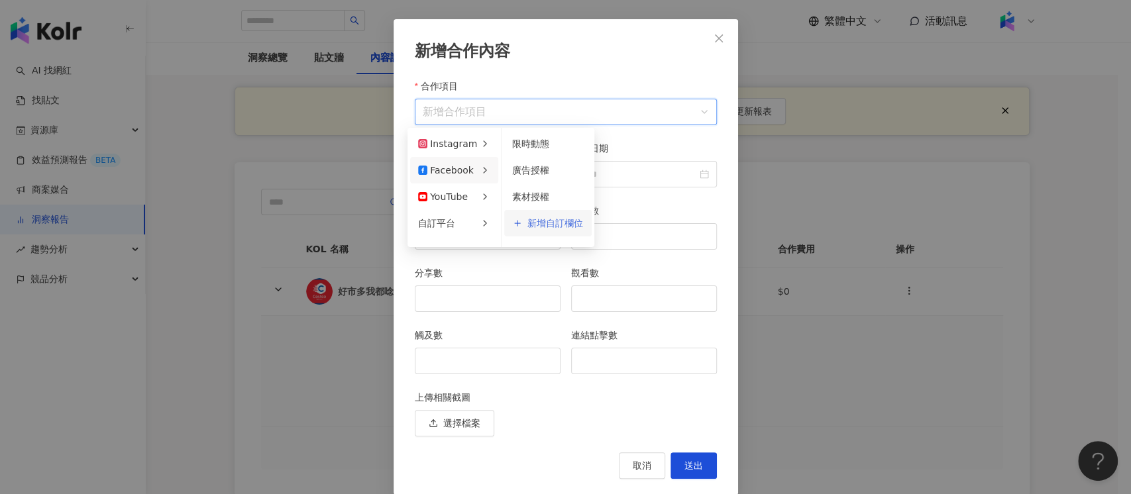
click at [560, 220] on span "新增自訂欄位" at bounding box center [555, 223] width 56 height 9
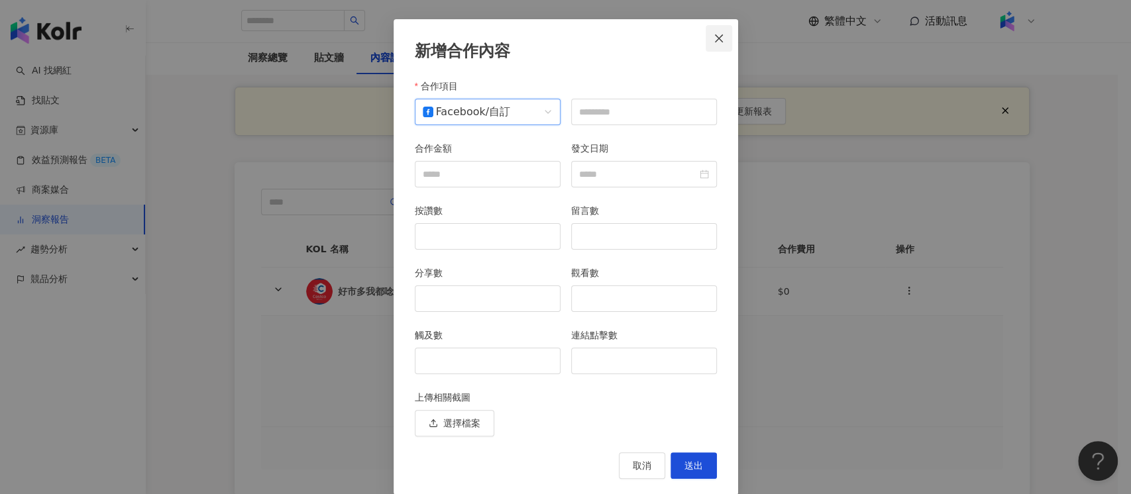
click at [705, 29] on button "Close" at bounding box center [718, 38] width 26 height 26
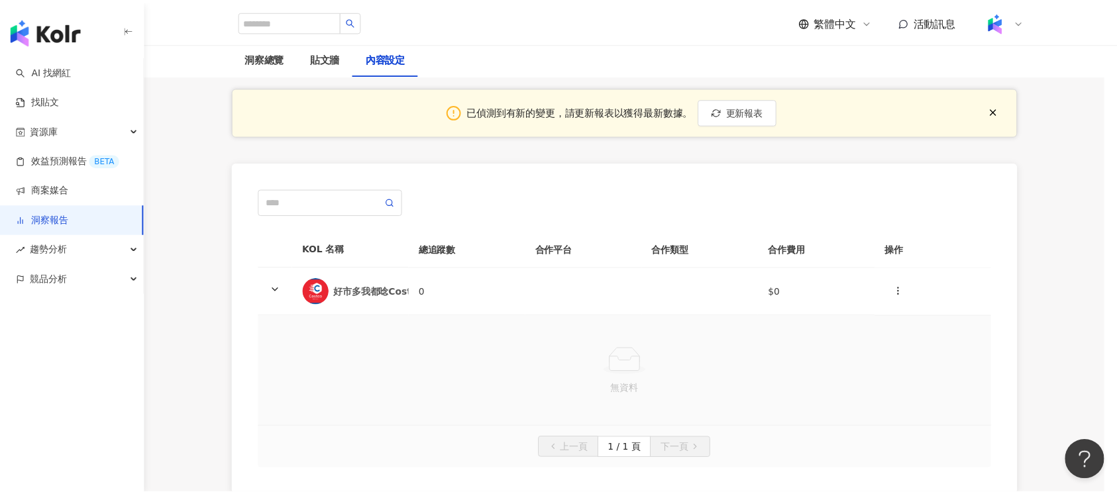
scroll to position [0, 0]
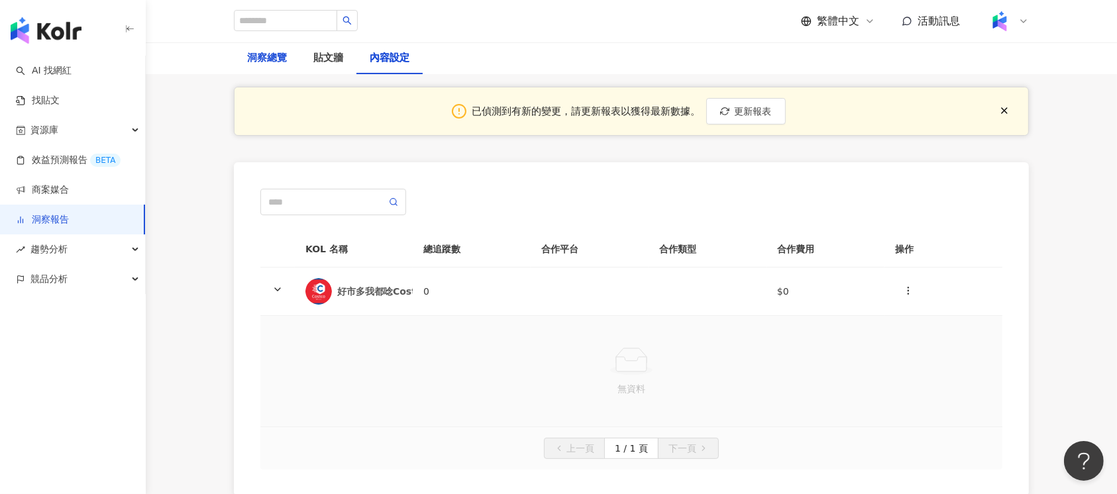
click at [266, 61] on div "洞察總覽" at bounding box center [267, 58] width 40 height 16
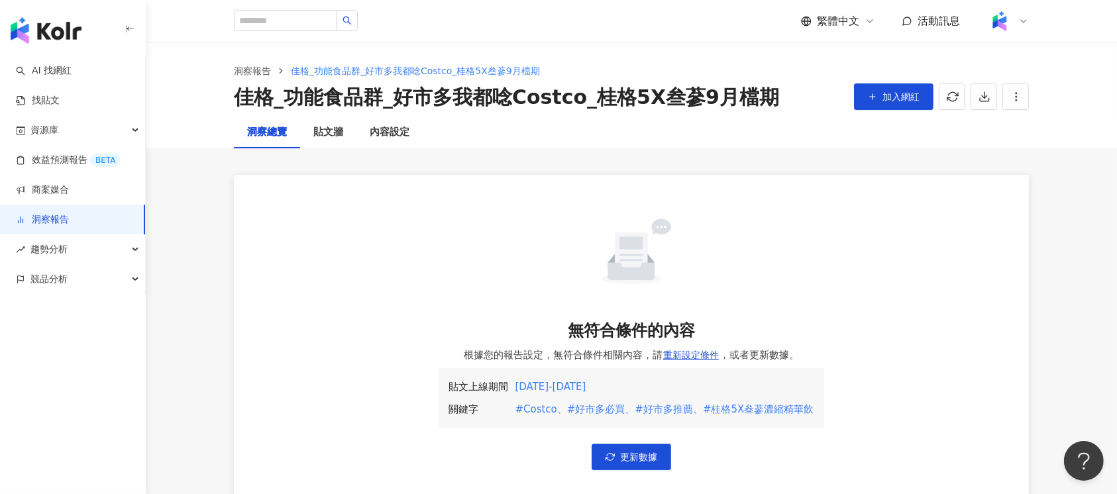
click at [321, 52] on div "洞察報告 佳格_功能食品群_好市多我都唸Costco_桂格5X叁蔘9月檔期 佳格_功能食品群_好市多我都唸Costco_桂格5X叁蔘9月檔期 加入網紅" at bounding box center [631, 79] width 971 height 74
click at [331, 130] on div "貼文牆" at bounding box center [328, 133] width 30 height 16
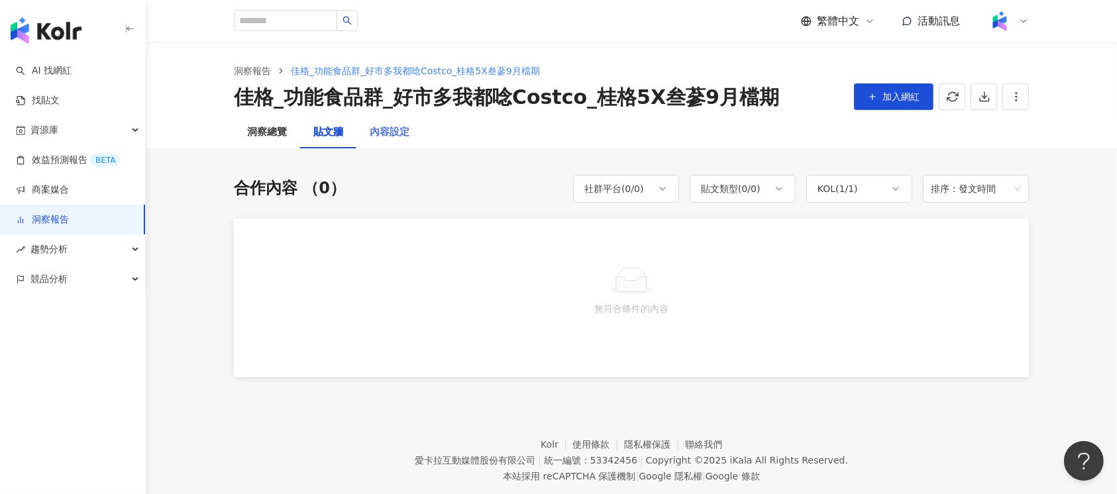
click at [378, 142] on div "內容設定" at bounding box center [389, 133] width 66 height 32
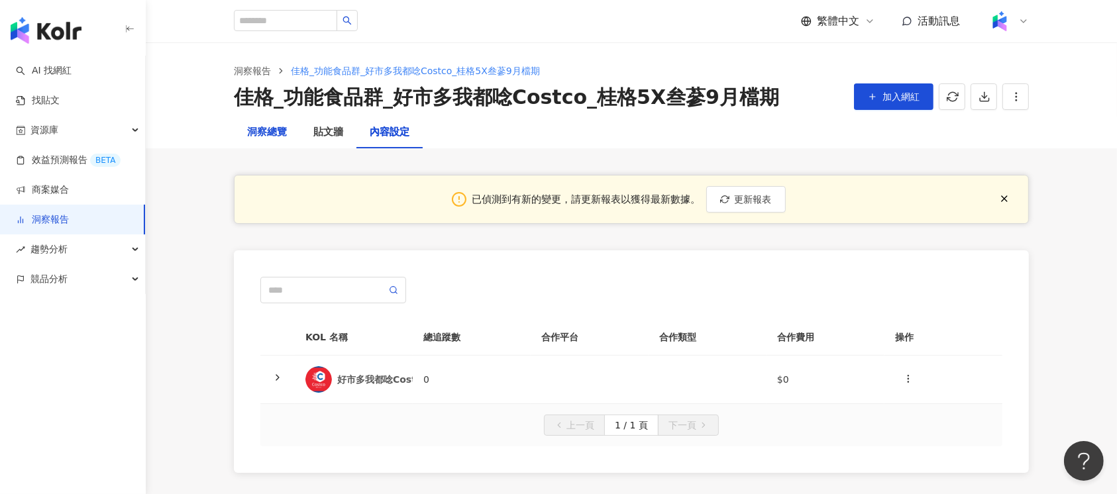
click at [286, 133] on div "洞察總覽" at bounding box center [267, 133] width 40 height 16
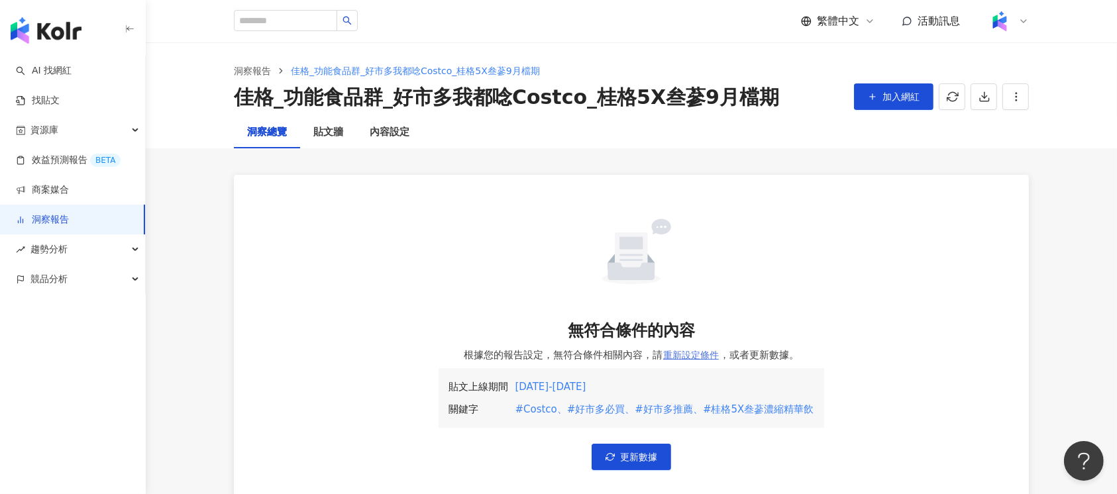
click at [708, 353] on span "重新設定條件" at bounding box center [691, 355] width 56 height 11
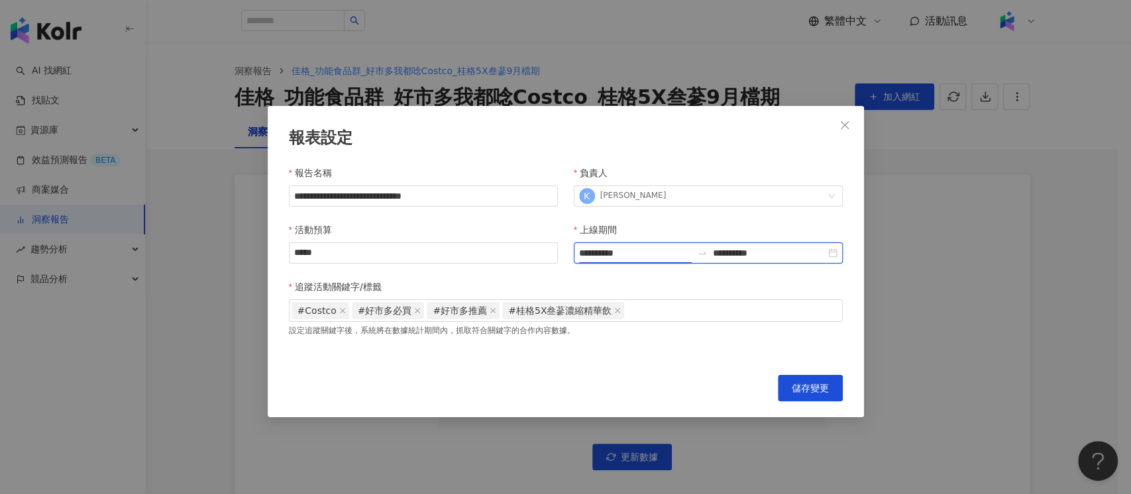
click at [646, 252] on input "**********" at bounding box center [635, 253] width 113 height 15
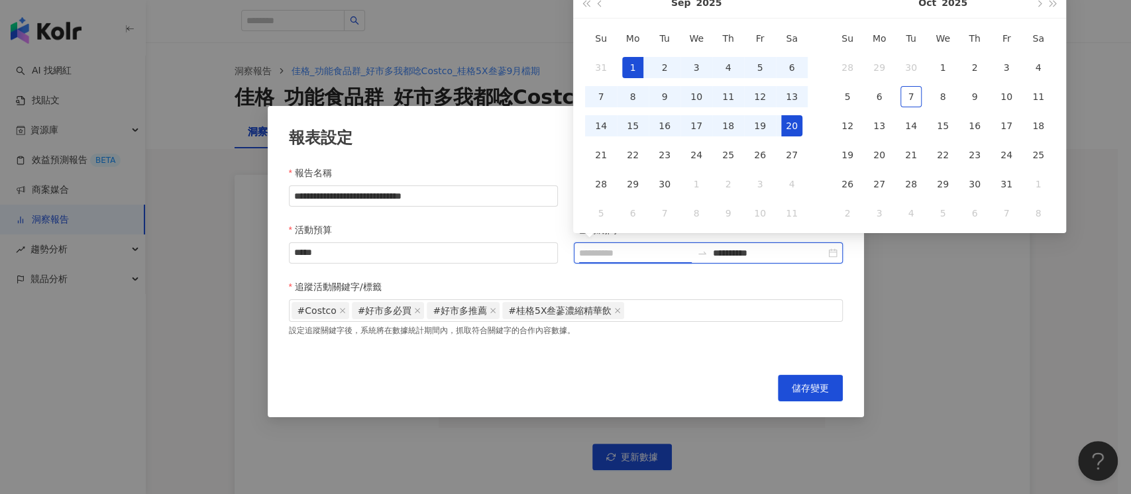
type input "**********"
click at [636, 58] on div "1" at bounding box center [632, 67] width 21 height 21
click at [792, 124] on div "20" at bounding box center [791, 125] width 21 height 21
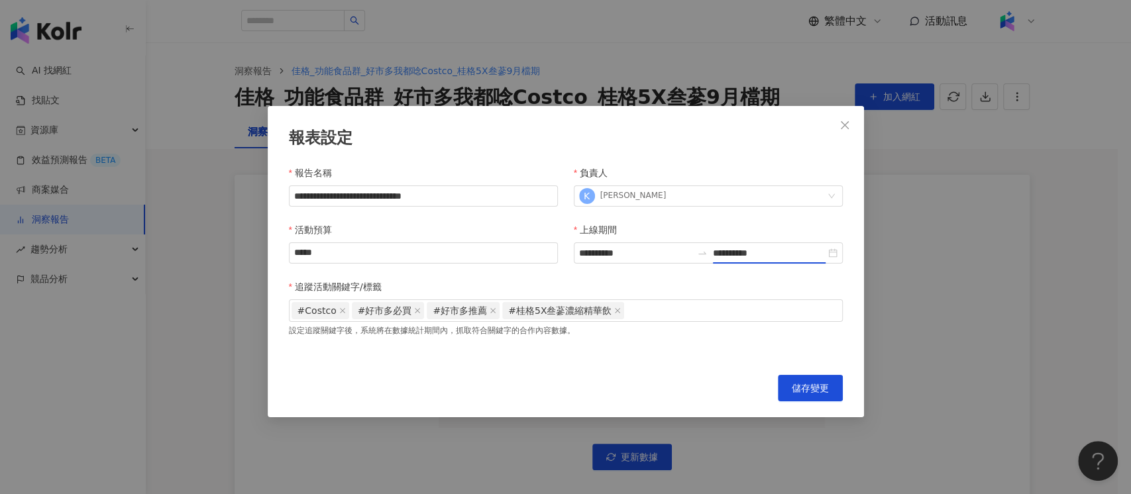
type input "**********"
click at [784, 282] on div "追蹤活動關鍵字/標籤" at bounding box center [566, 290] width 554 height 20
click at [800, 384] on span "儲存變更" at bounding box center [810, 388] width 37 height 11
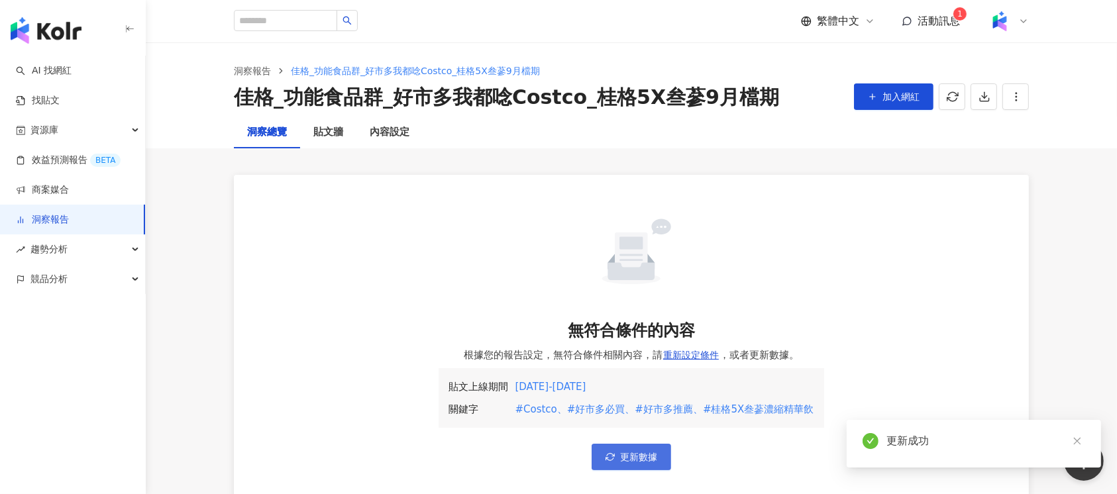
click at [636, 448] on button "更新數據" at bounding box center [631, 457] width 79 height 26
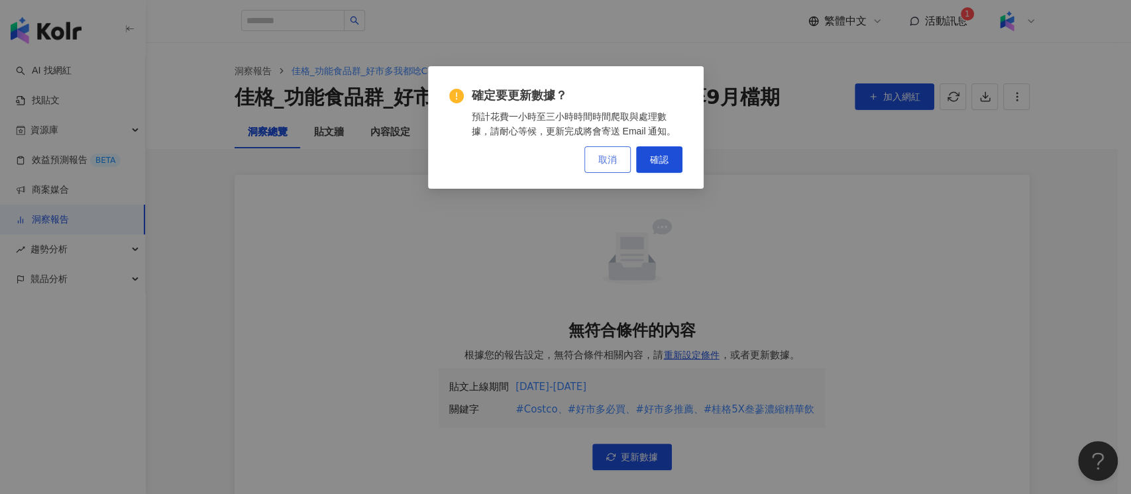
click at [609, 159] on span "取消" at bounding box center [607, 159] width 19 height 11
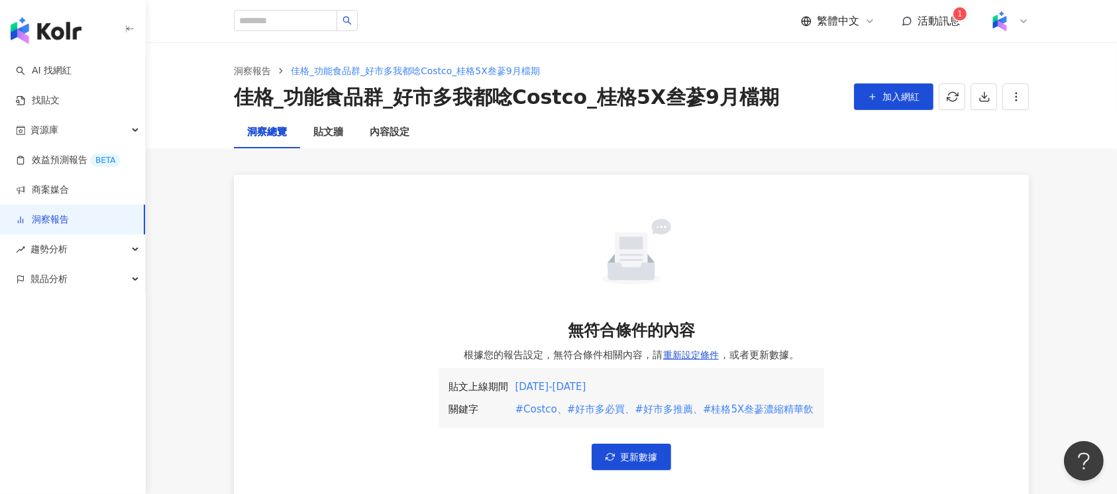
click at [949, 28] on span "活動訊息 1" at bounding box center [938, 21] width 42 height 15
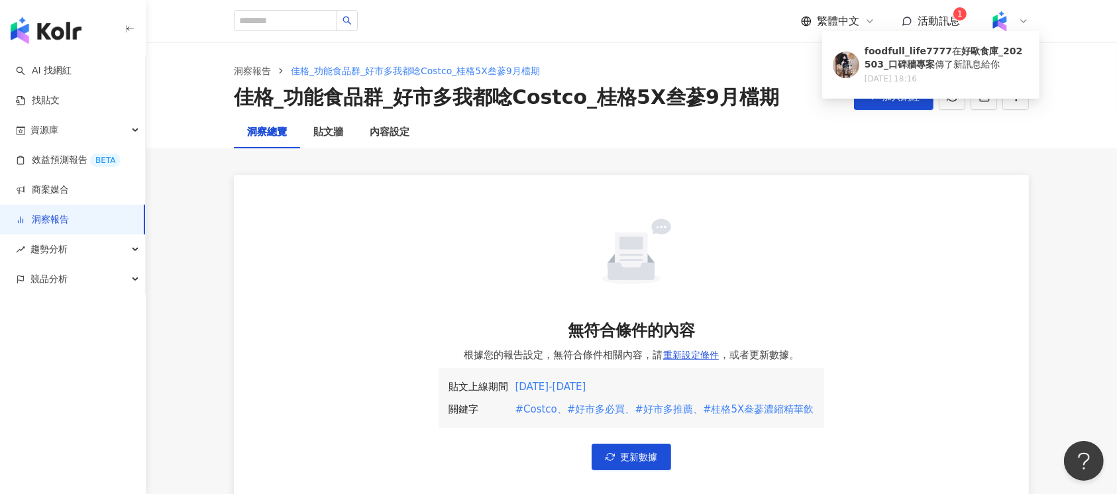
click at [743, 151] on div "無符合條件的內容 根據您的報告設定，無符合條件相關內容，請 重新設定條件 ，或者更新數據。 貼文上線期間 關鍵字 [DATE] - [DATE] #Costc…" at bounding box center [631, 342] width 795 height 389
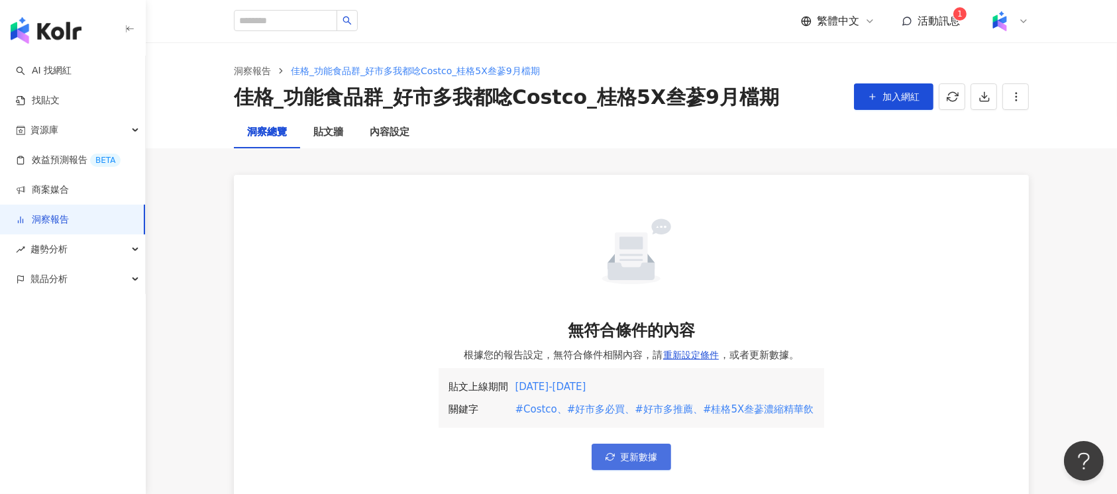
click at [606, 448] on button "更新數據" at bounding box center [631, 457] width 79 height 26
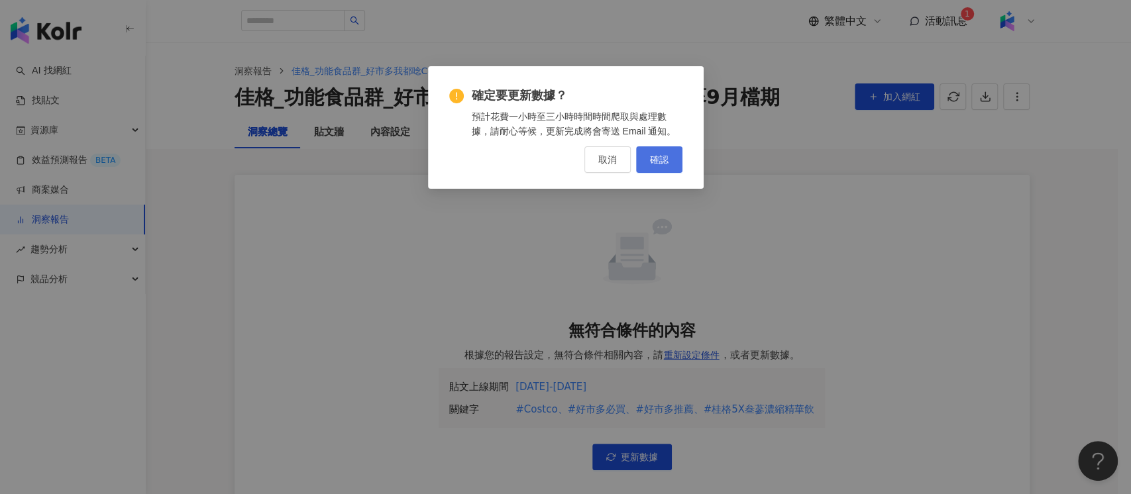
click at [664, 157] on span "確認" at bounding box center [659, 159] width 19 height 11
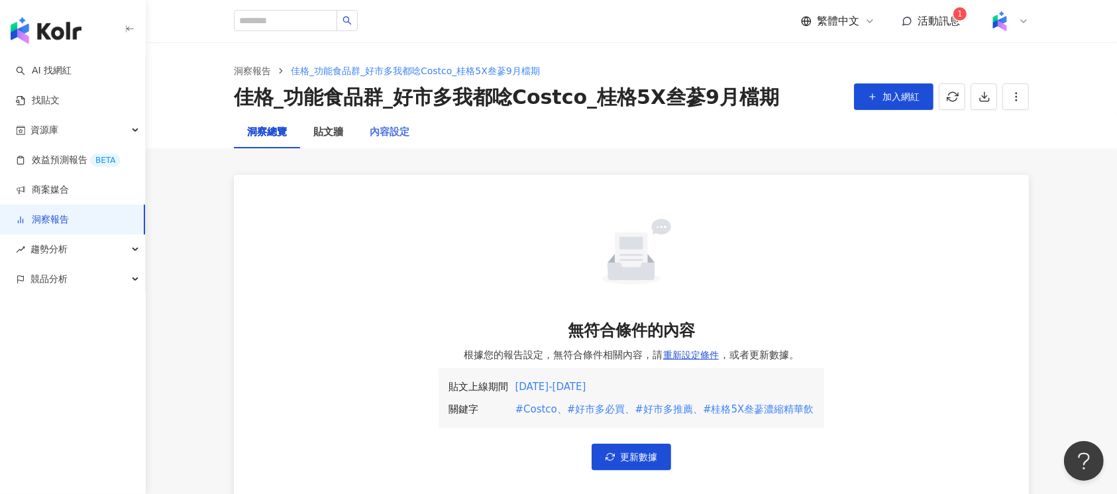
click at [408, 142] on div "內容設定" at bounding box center [389, 133] width 66 height 32
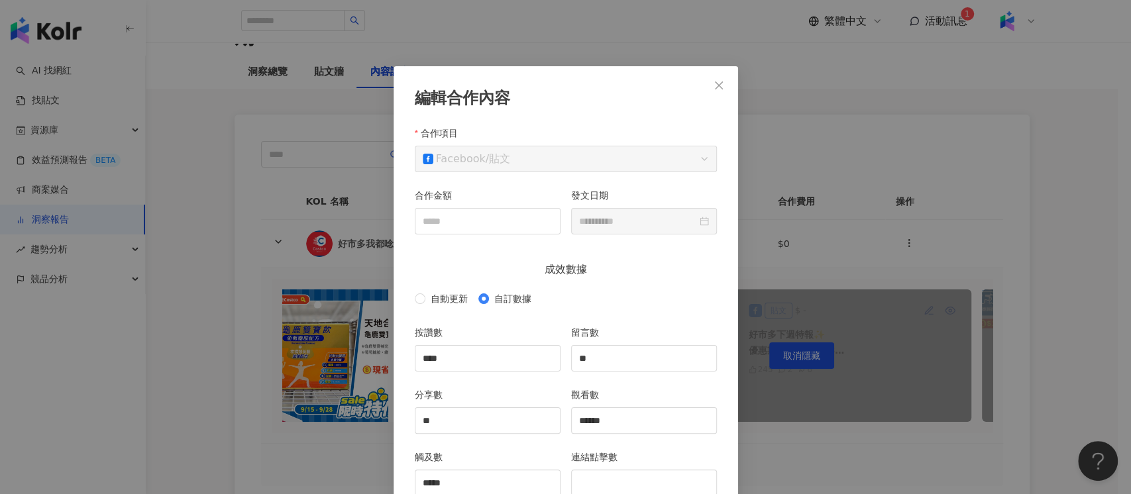
scroll to position [66, 0]
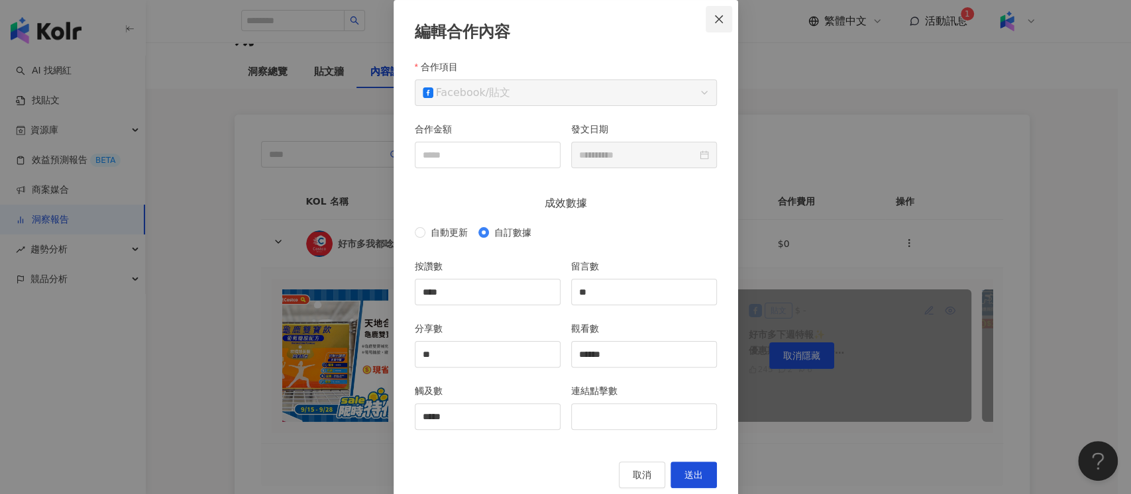
click at [705, 21] on span "Close" at bounding box center [718, 19] width 26 height 11
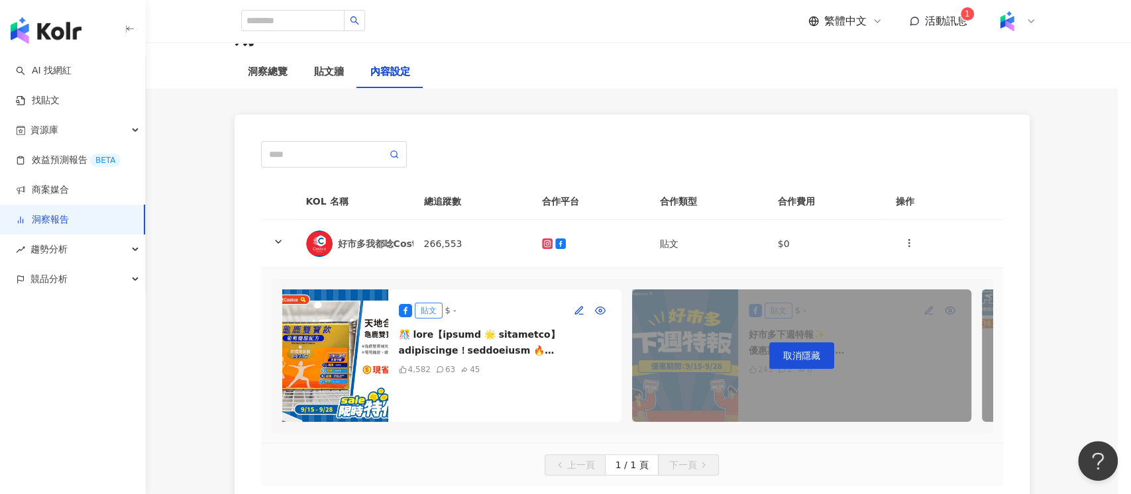
scroll to position [25, 0]
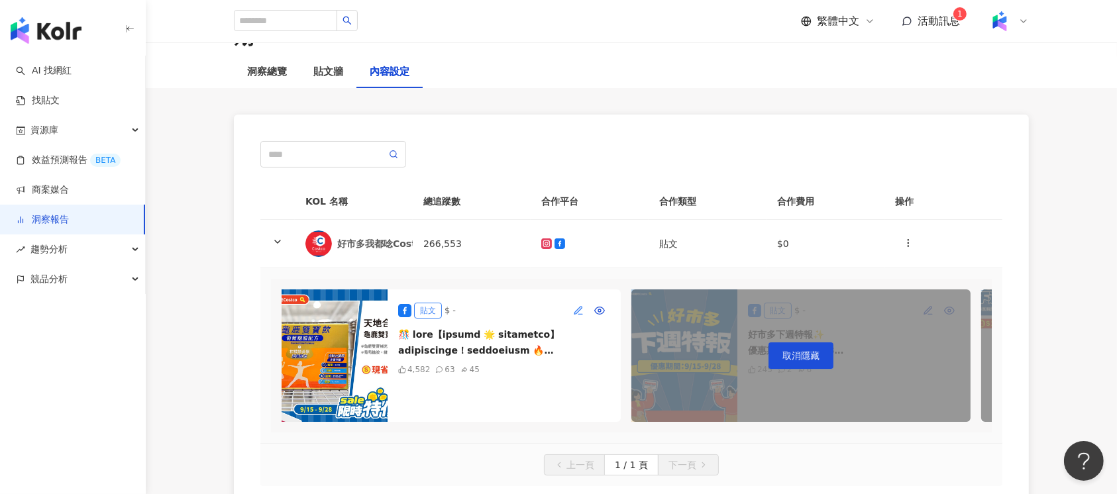
click at [573, 300] on button "button" at bounding box center [578, 310] width 21 height 21
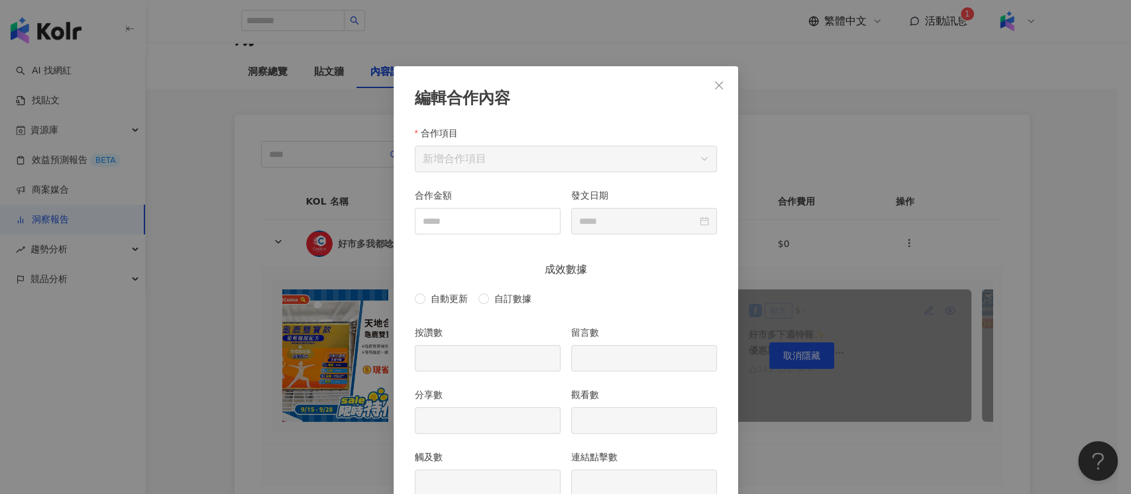
scroll to position [66, 0]
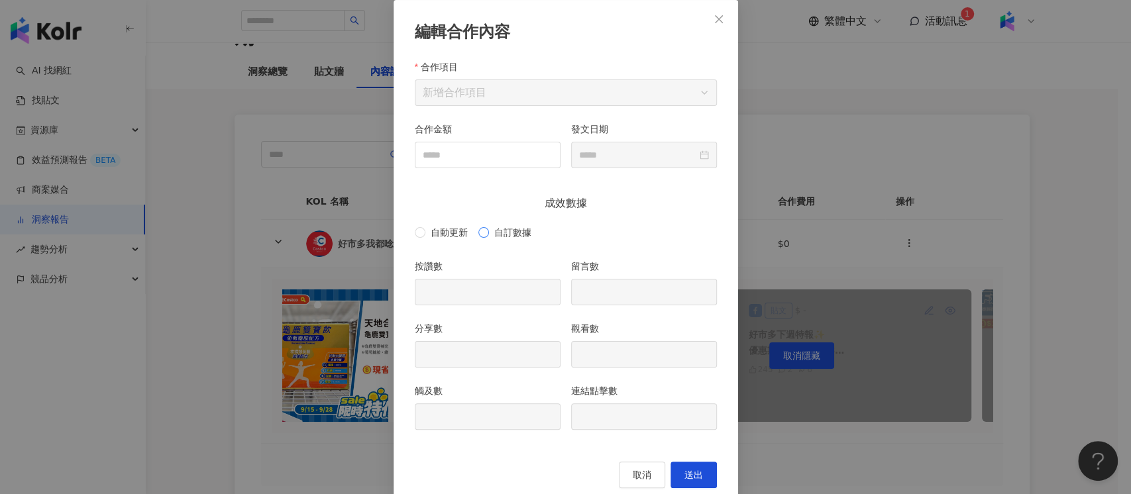
click at [504, 231] on span "自訂數據" at bounding box center [513, 232] width 48 height 15
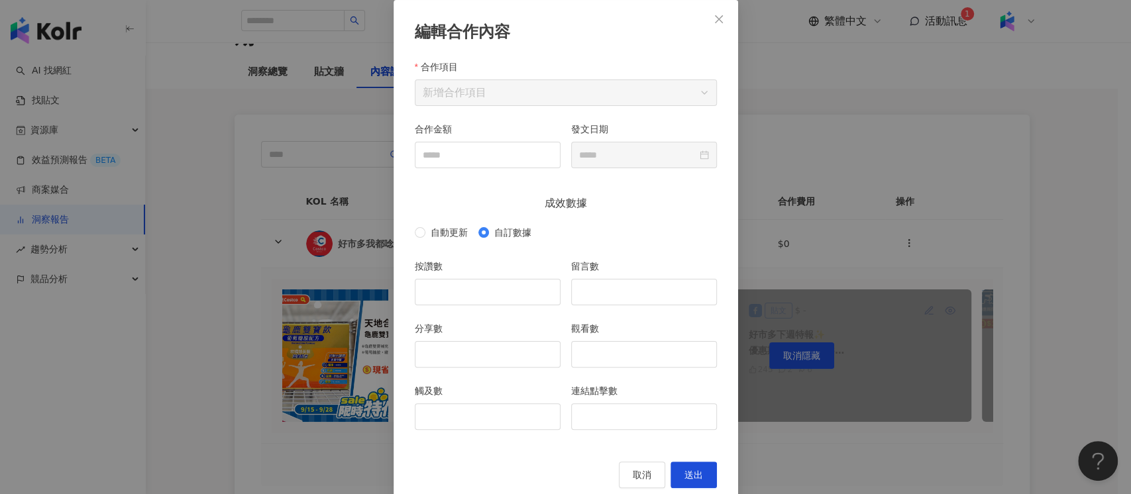
drag, startPoint x: 715, startPoint y: 24, endPoint x: 715, endPoint y: 34, distance: 10.6
click at [715, 23] on icon "close" at bounding box center [718, 19] width 11 height 11
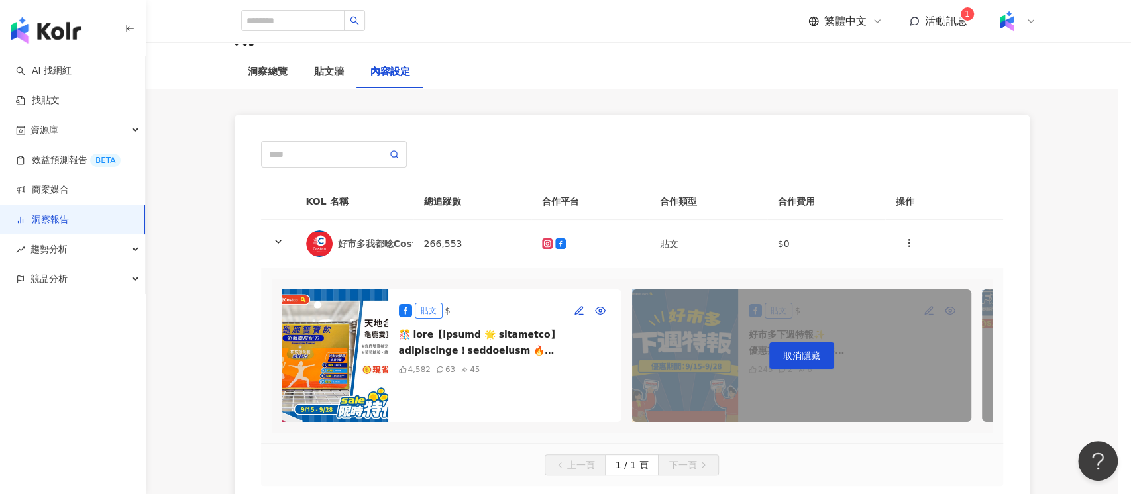
scroll to position [25, 0]
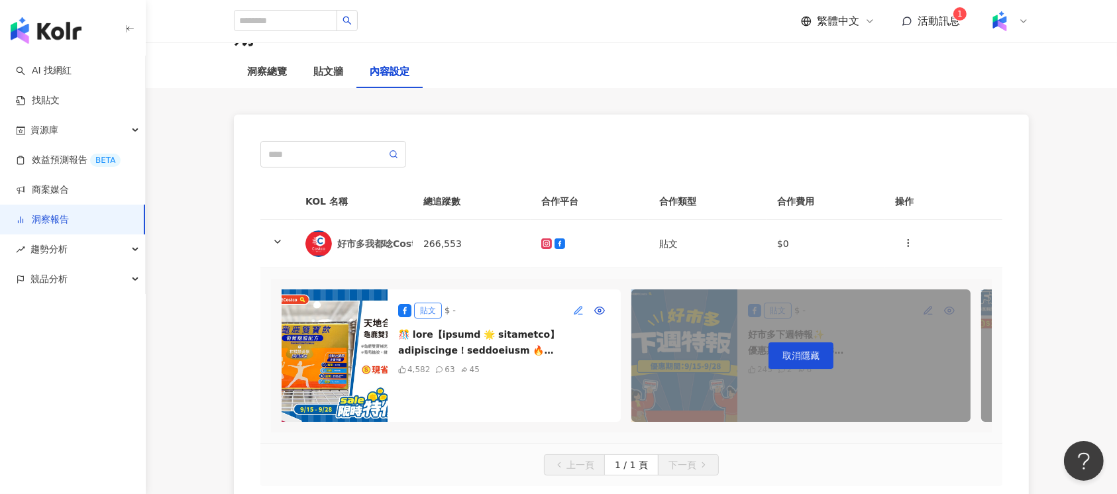
click at [576, 305] on icon "button" at bounding box center [578, 310] width 11 height 11
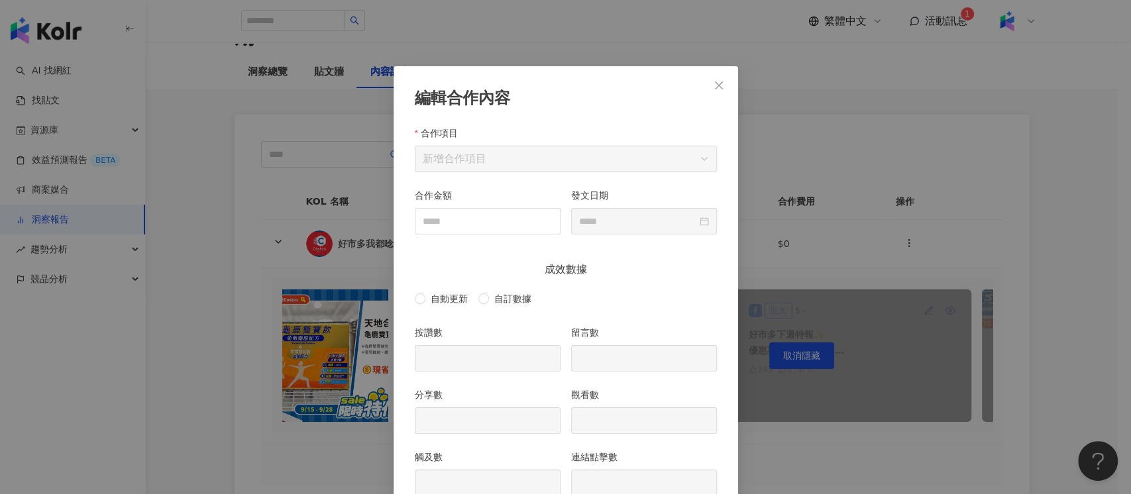
scroll to position [66, 0]
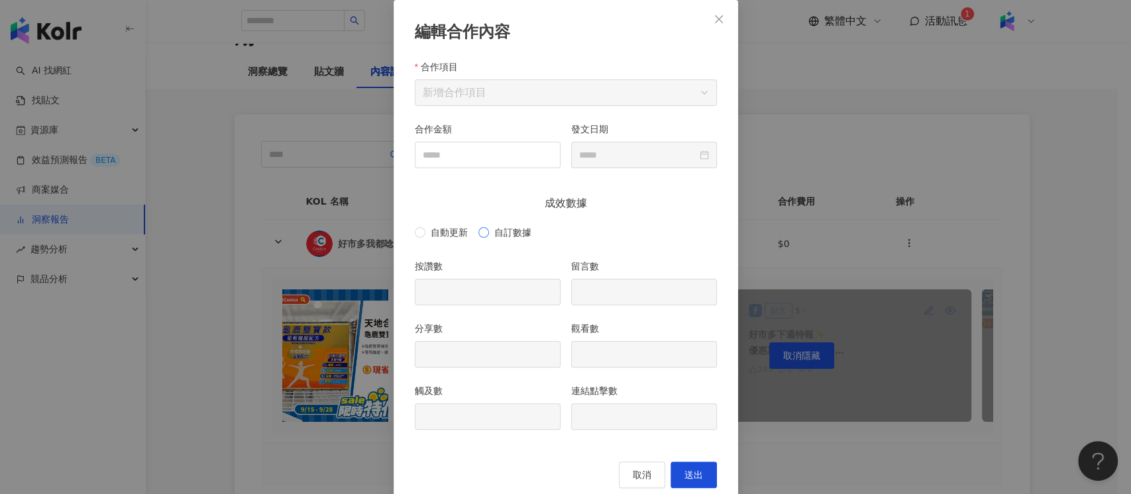
click at [503, 231] on span "自訂數據" at bounding box center [513, 232] width 48 height 15
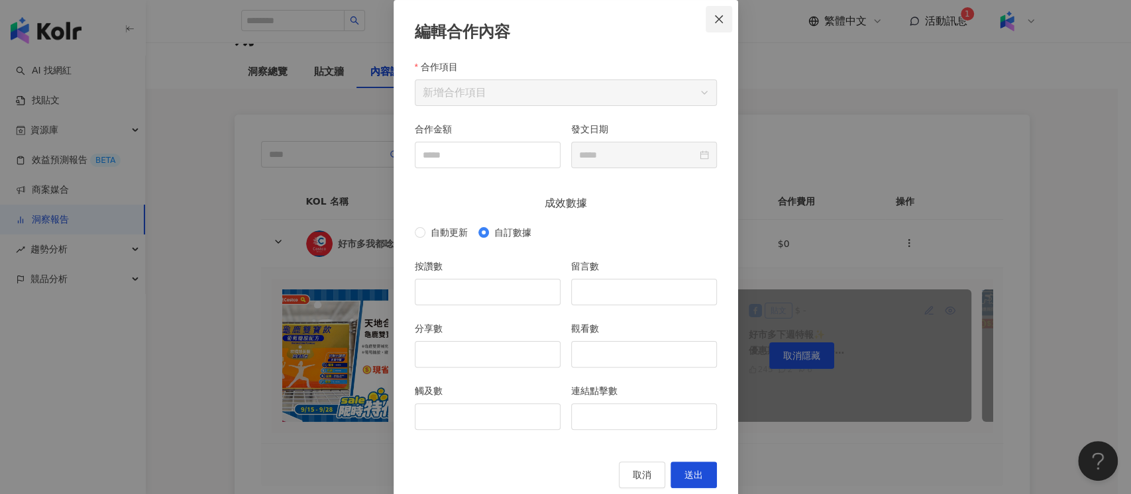
click at [716, 17] on icon "close" at bounding box center [718, 19] width 11 height 11
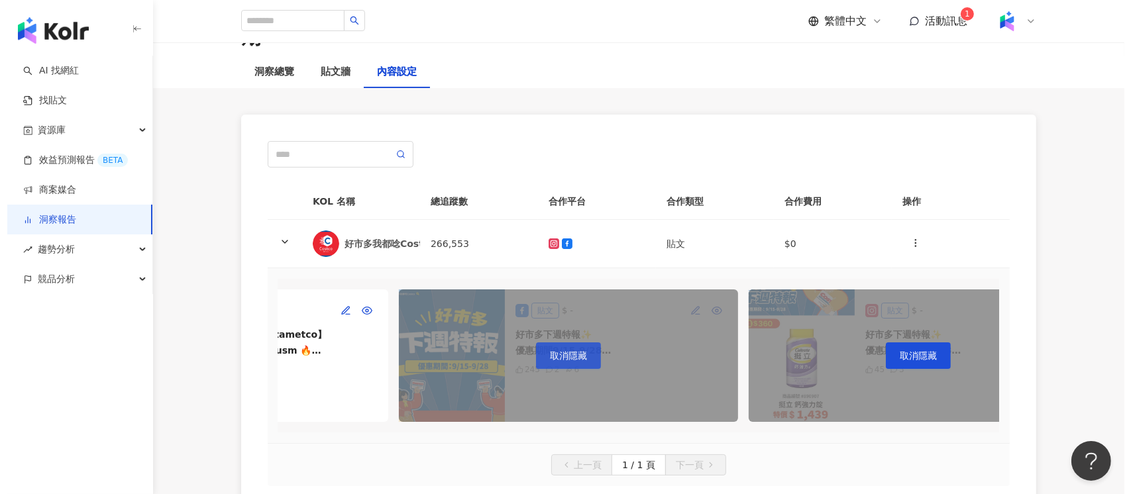
scroll to position [0, 0]
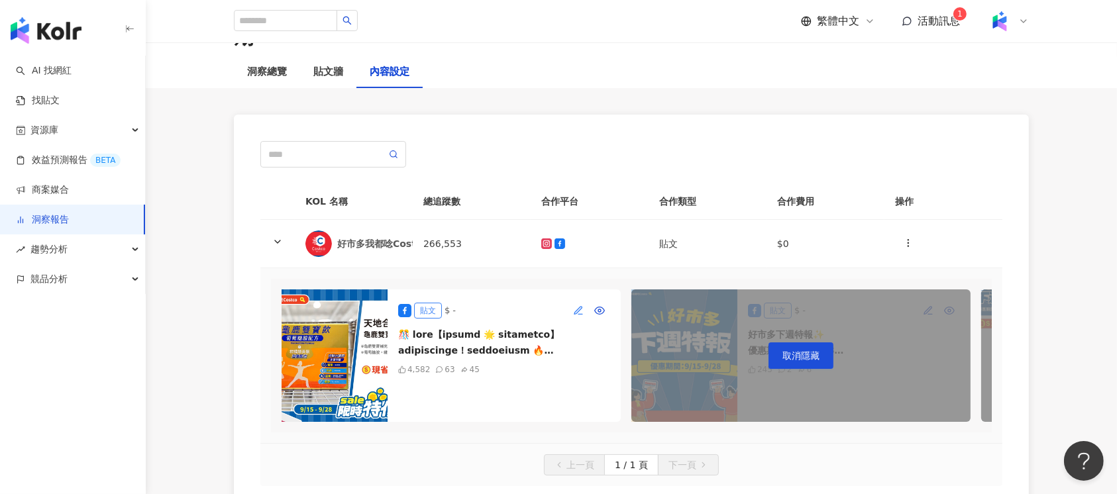
click at [579, 305] on icon "button" at bounding box center [578, 310] width 11 height 11
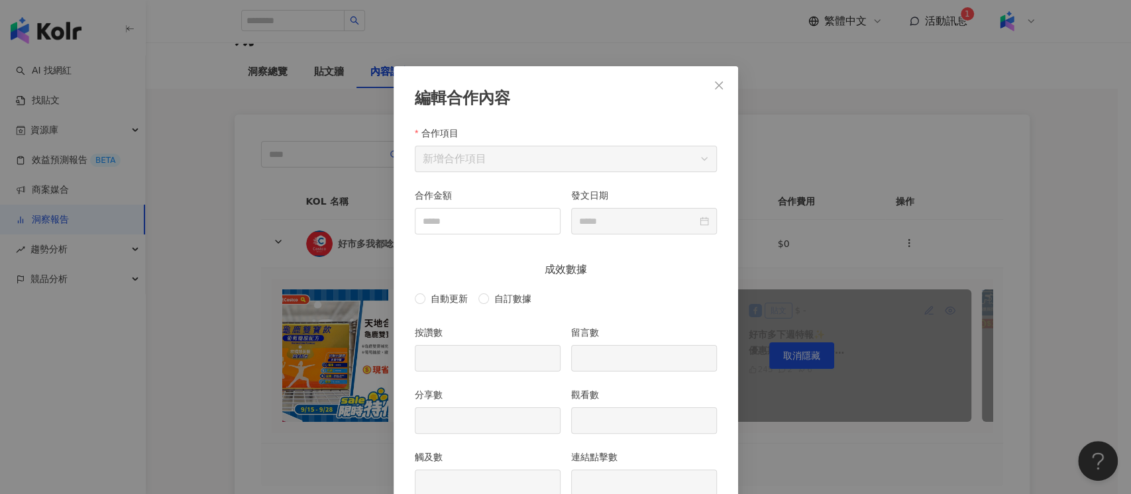
scroll to position [66, 0]
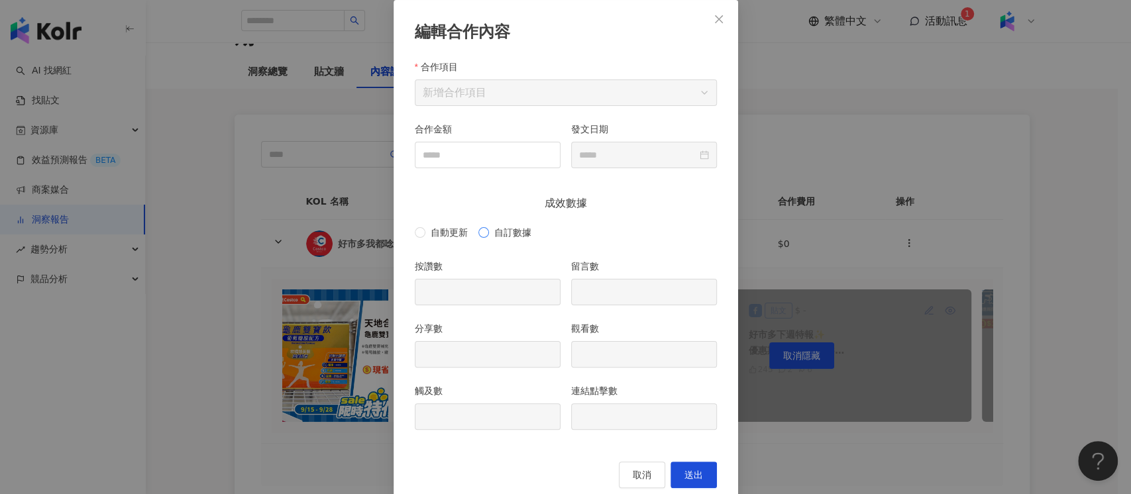
click at [490, 230] on span "自訂數據" at bounding box center [513, 232] width 48 height 15
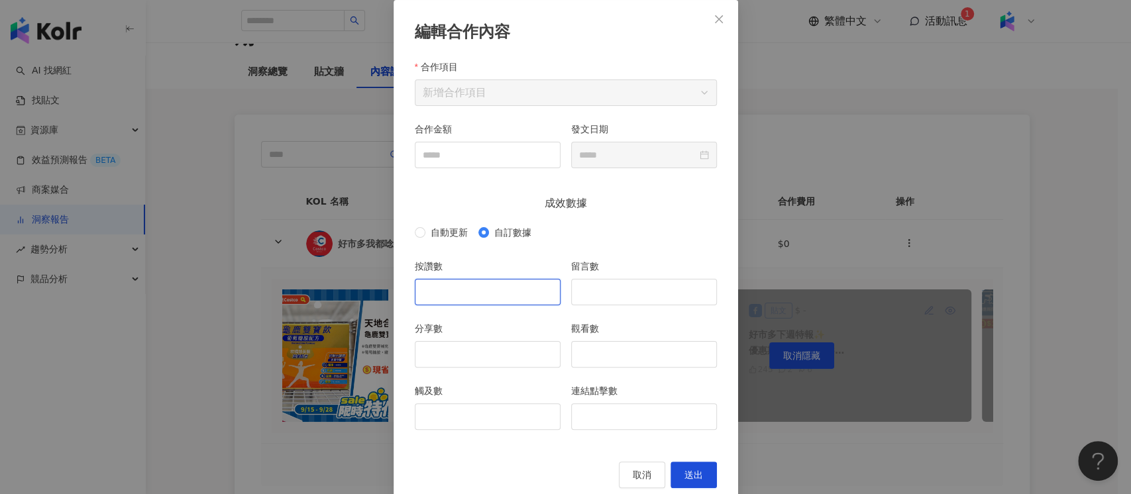
click at [458, 285] on input "按讚數" at bounding box center [487, 292] width 144 height 25
type input "****"
click at [636, 300] on input "留言數" at bounding box center [644, 292] width 144 height 25
type input "**"
click at [507, 353] on input "分享數" at bounding box center [487, 354] width 144 height 25
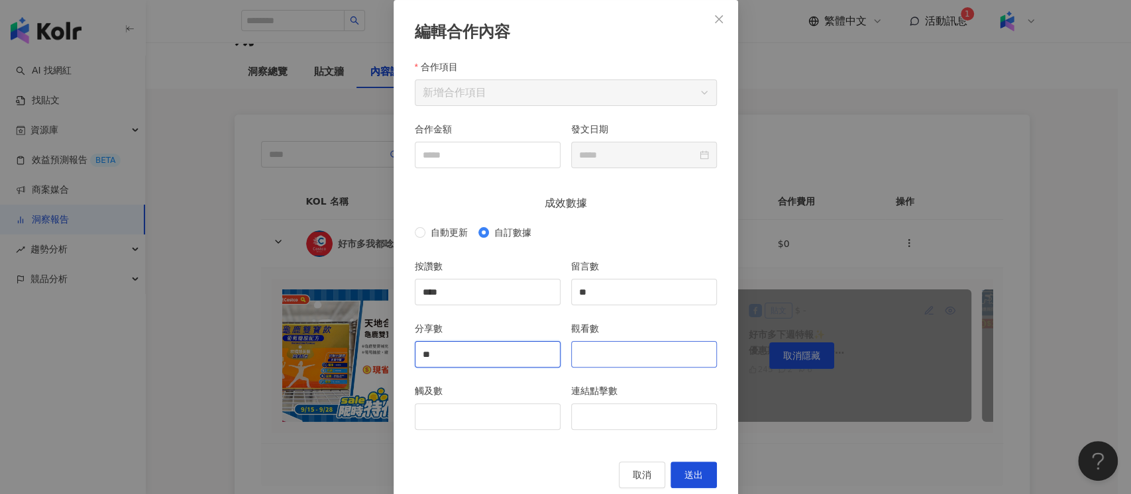
type input "**"
click at [608, 350] on input "觀看數" at bounding box center [644, 354] width 144 height 25
type input "******"
click at [466, 414] on input "觸及數" at bounding box center [487, 416] width 144 height 25
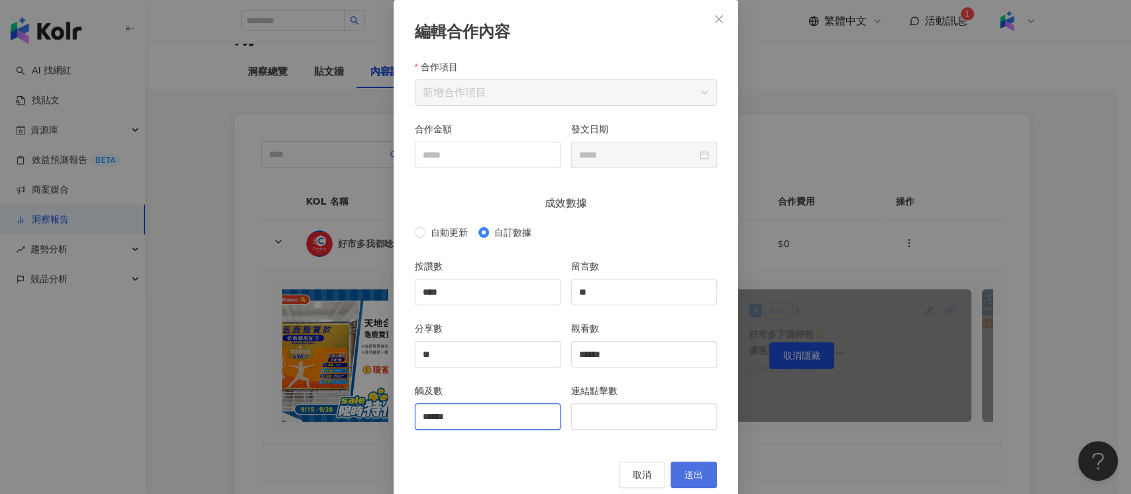
type input "******"
click at [694, 470] on span "送出" at bounding box center [693, 475] width 19 height 11
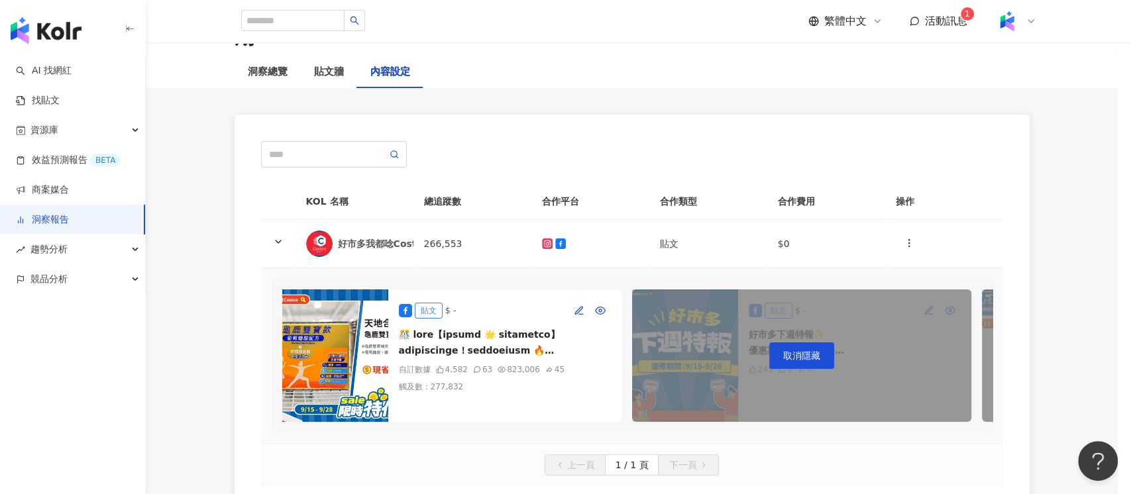
type input "****"
type input "**"
type input "******"
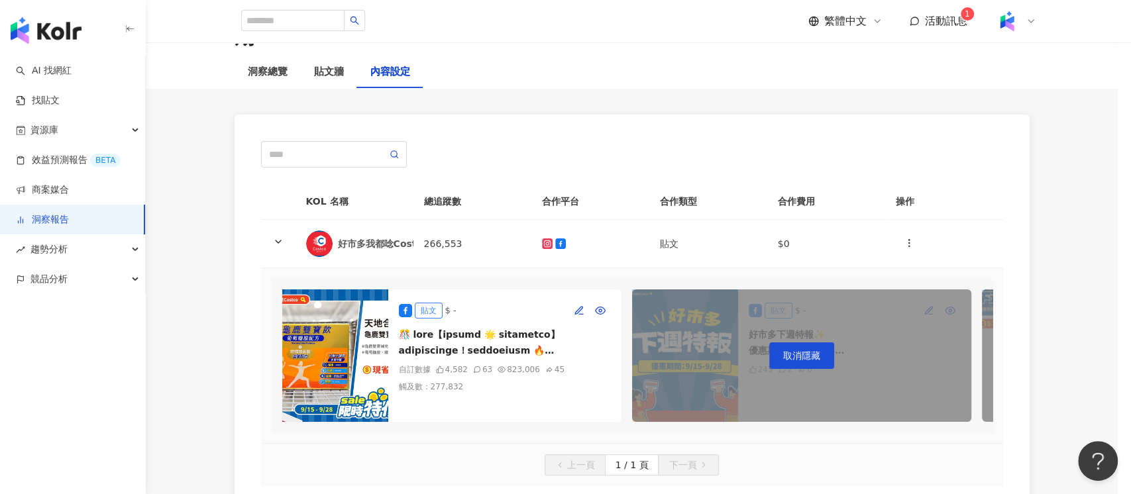
type input "**********"
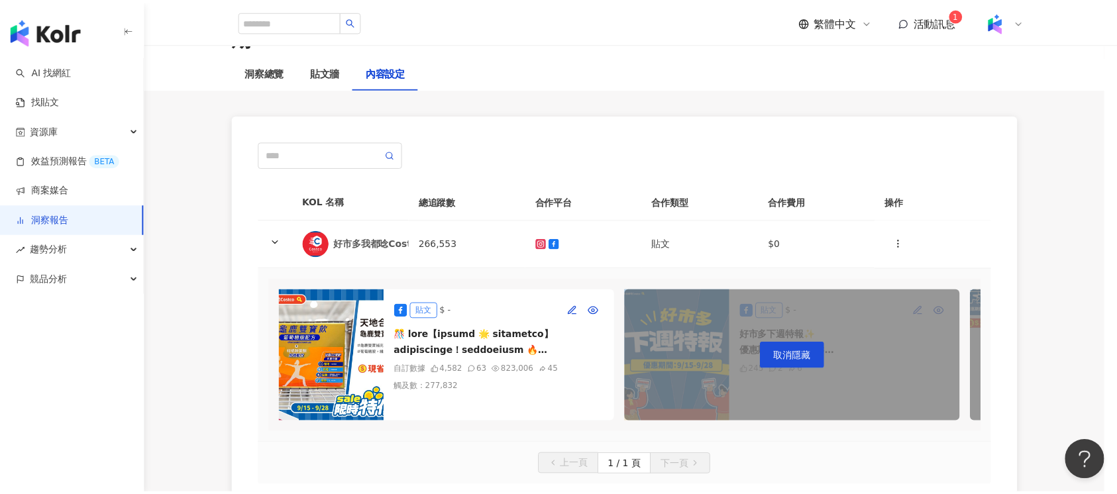
scroll to position [25, 0]
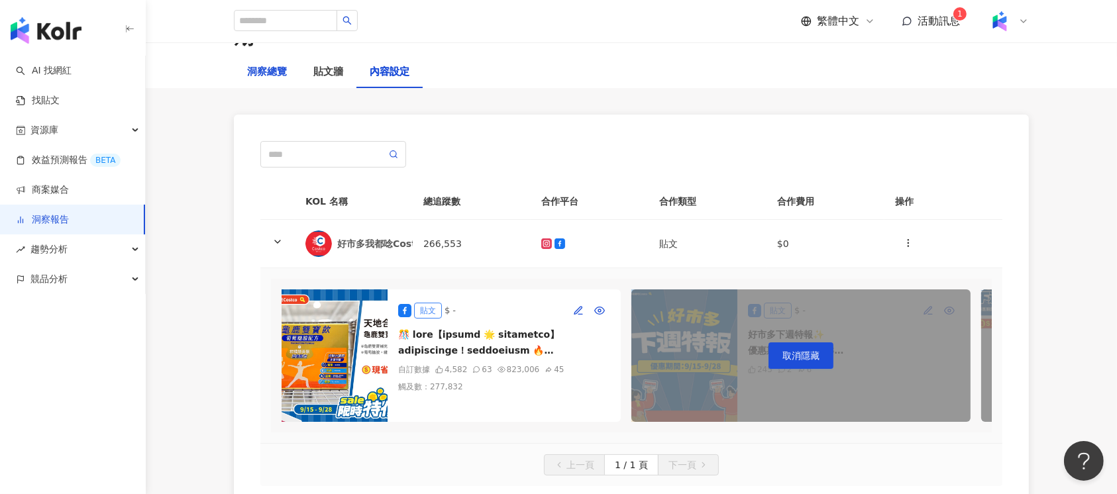
click at [278, 64] on div "洞察總覽" at bounding box center [267, 72] width 40 height 16
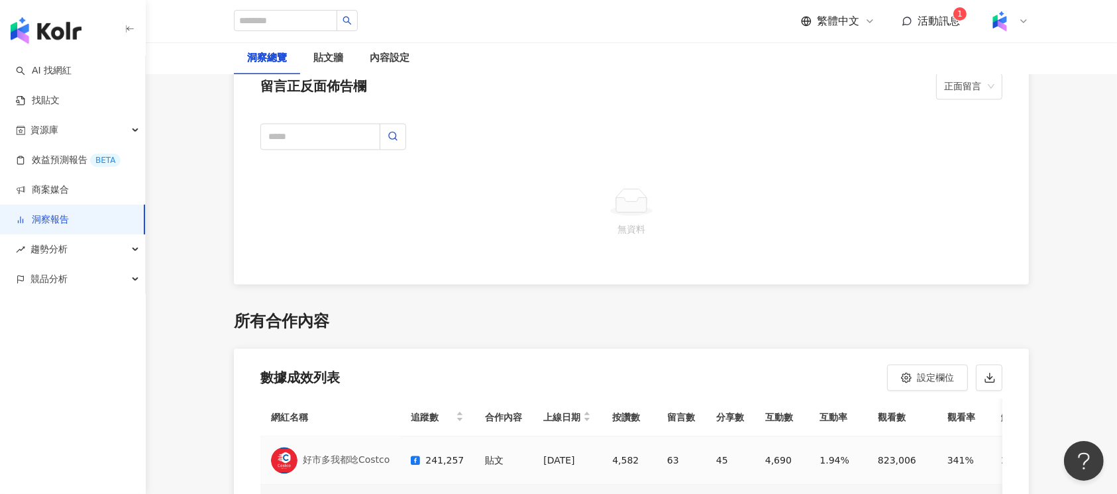
scroll to position [2925, 0]
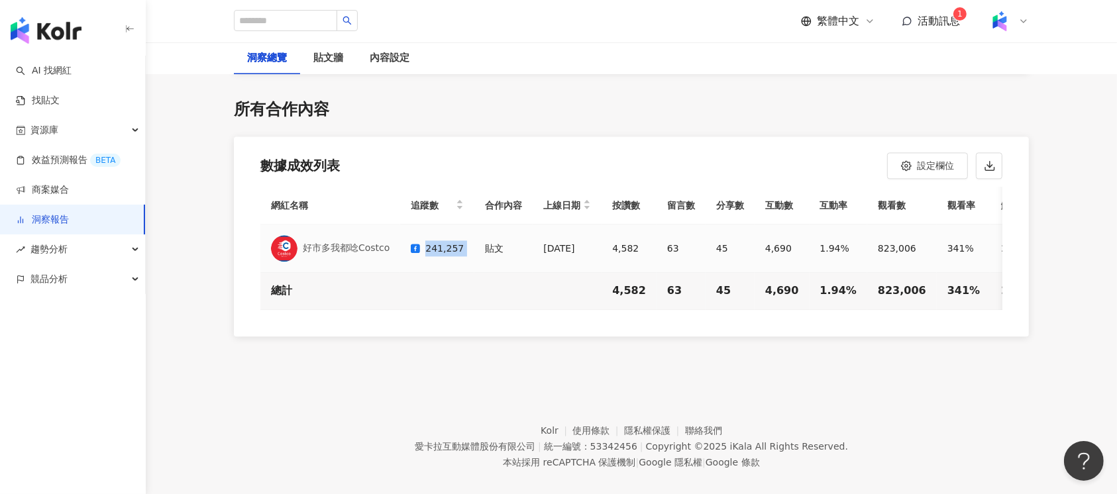
drag, startPoint x: 424, startPoint y: 220, endPoint x: 472, endPoint y: 221, distance: 47.7
click at [472, 225] on tr "好市多我都唸Costco 241,257 貼文 2025/9/14 4,582 63 45 4,690 1.94% 823,006 341% 277,832 …" at bounding box center [822, 249] width 1124 height 48
copy div "241,257"
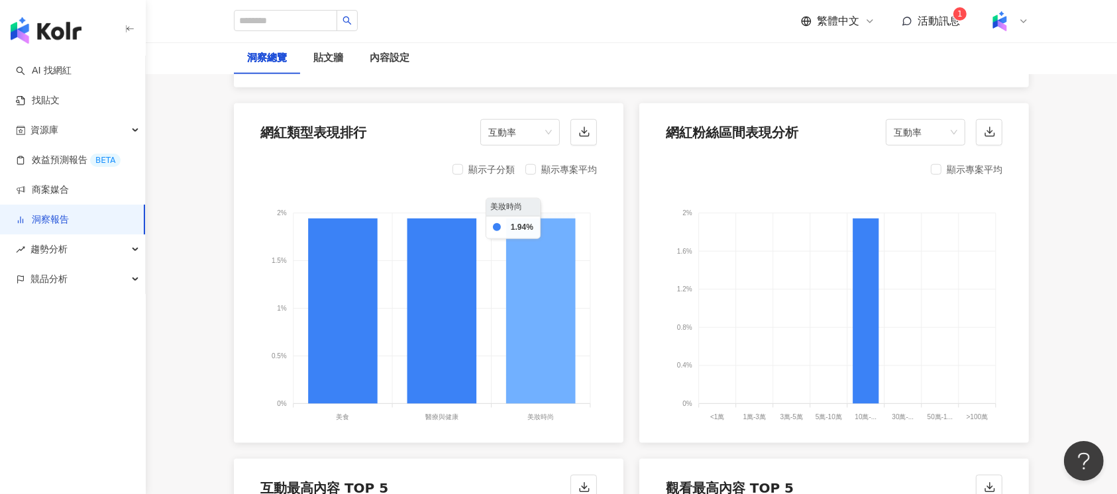
scroll to position [806, 0]
